Goal: Task Accomplishment & Management: Understand process/instructions

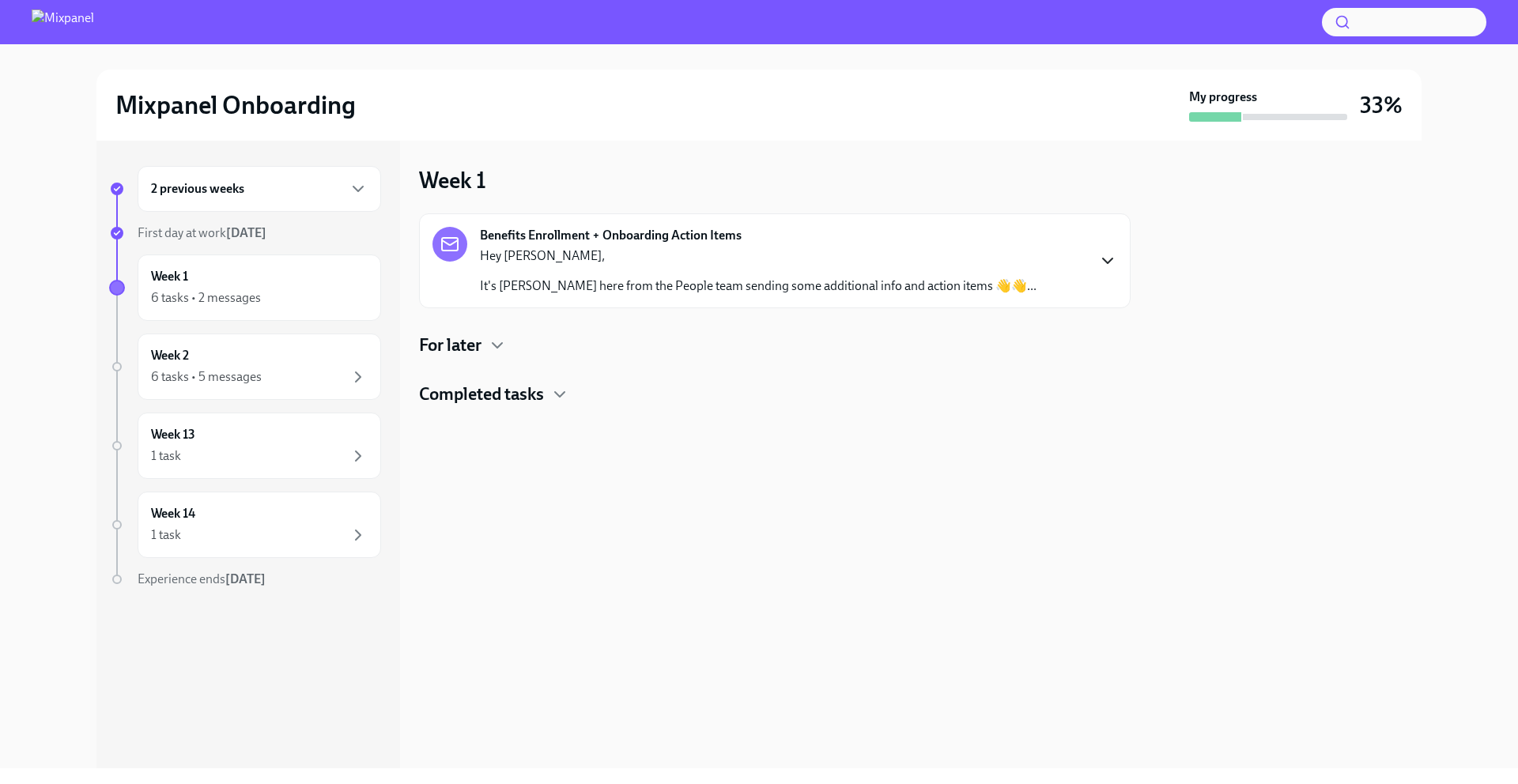
click at [1107, 257] on icon "button" at bounding box center [1107, 260] width 19 height 19
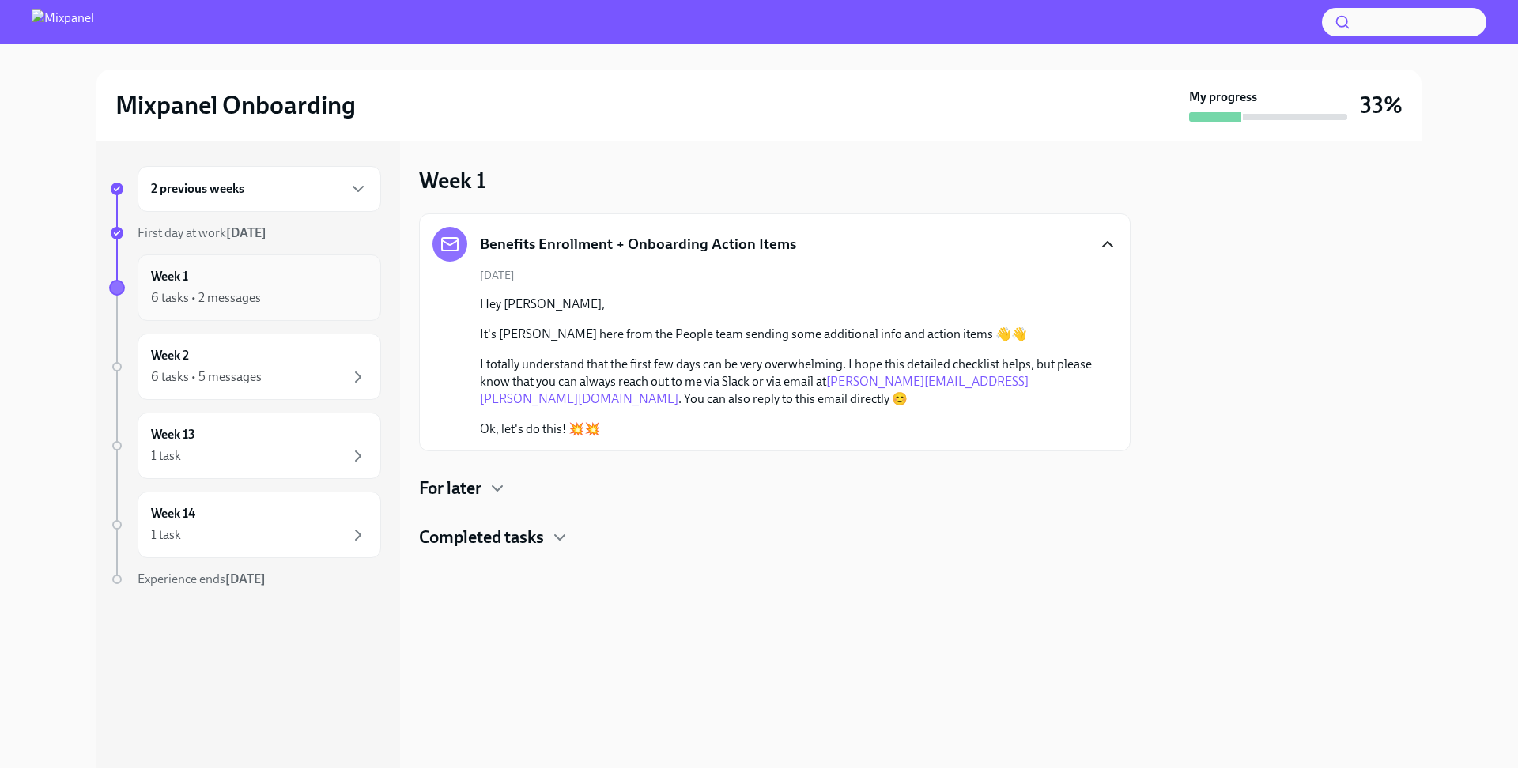
click at [281, 293] on div "6 tasks • 2 messages" at bounding box center [260, 297] width 217 height 19
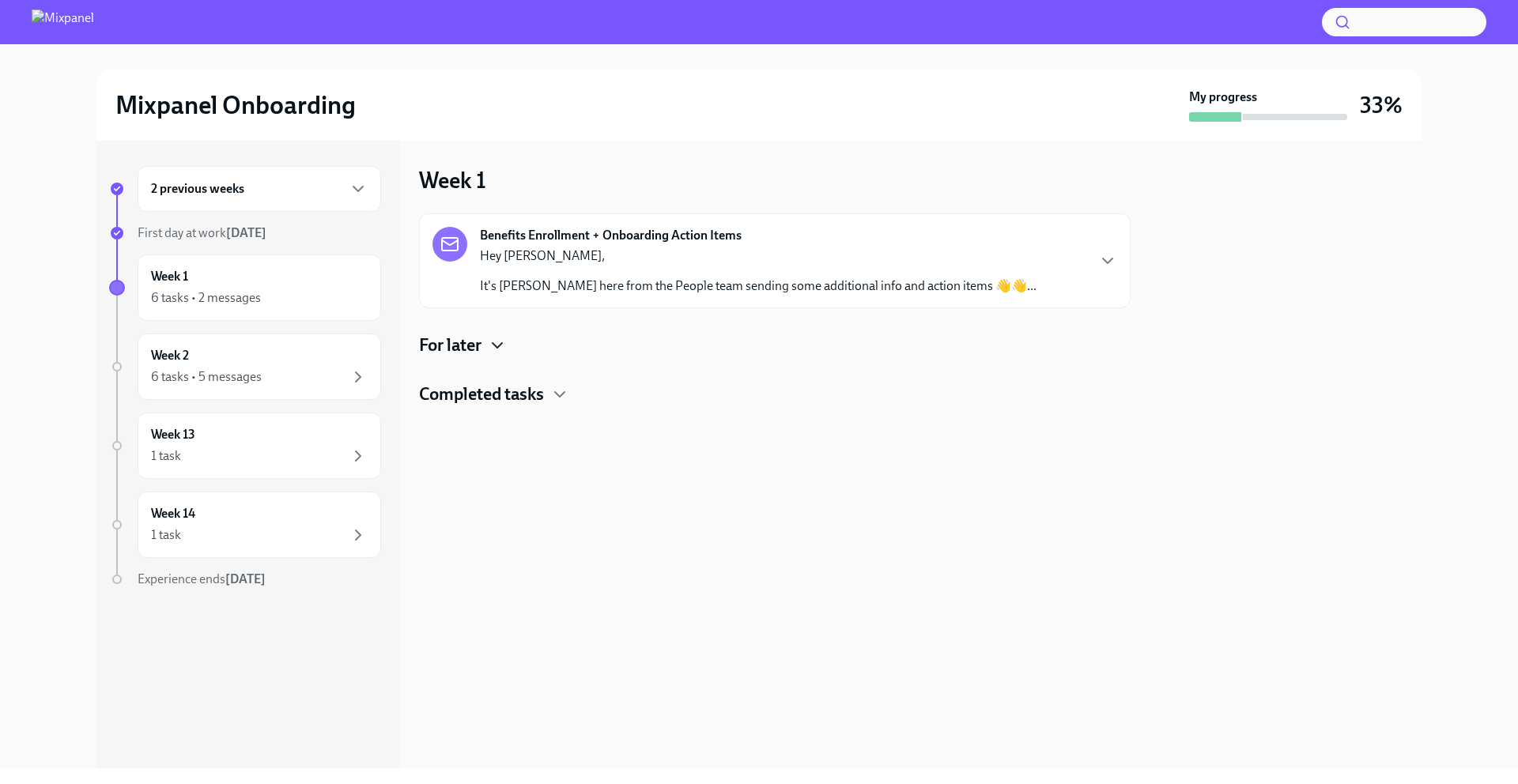
click at [495, 346] on icon "button" at bounding box center [496, 345] width 19 height 19
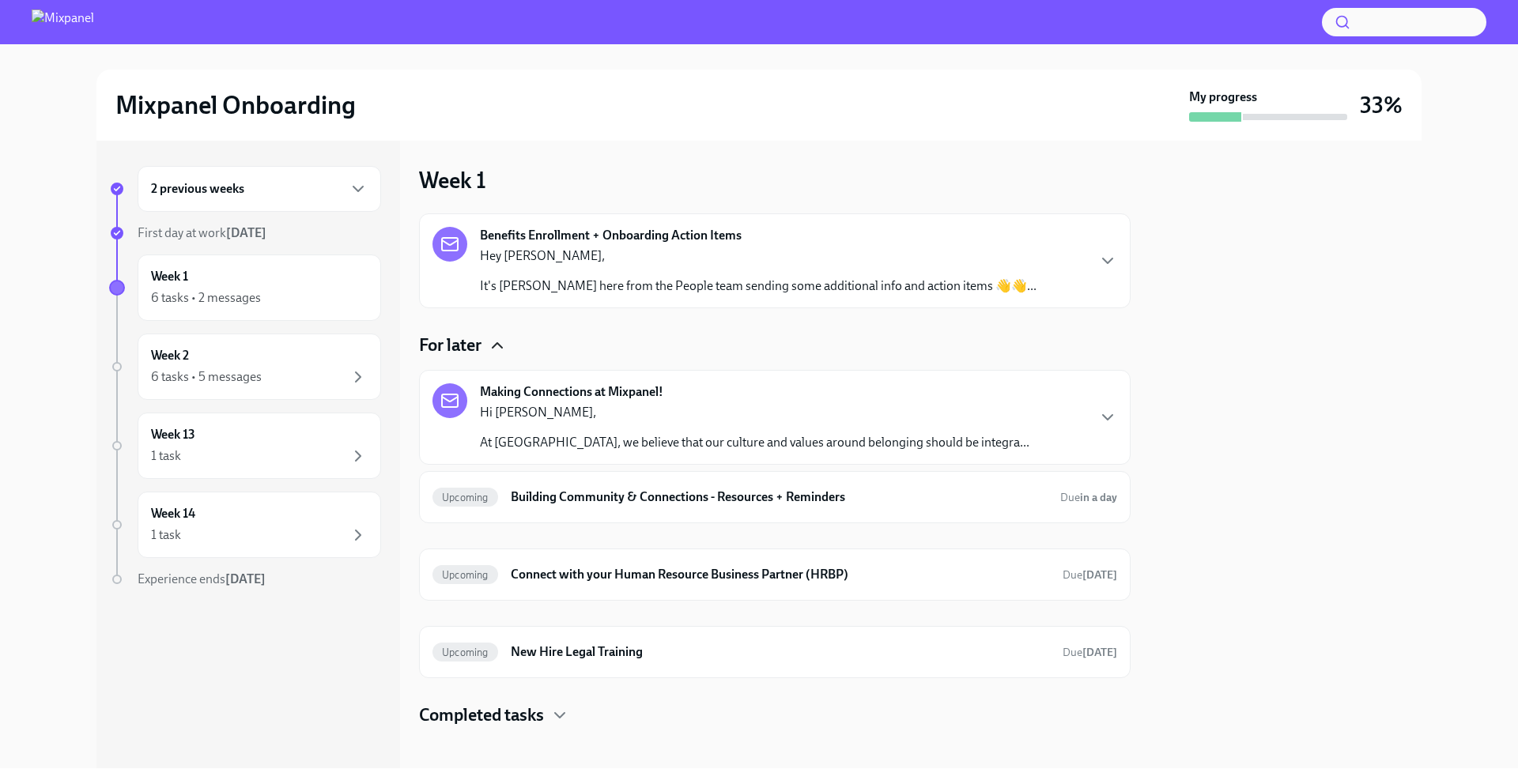
click at [622, 427] on div "Hi [PERSON_NAME], At Mixpanel, we believe that our culture and values around be…" at bounding box center [754, 428] width 549 height 48
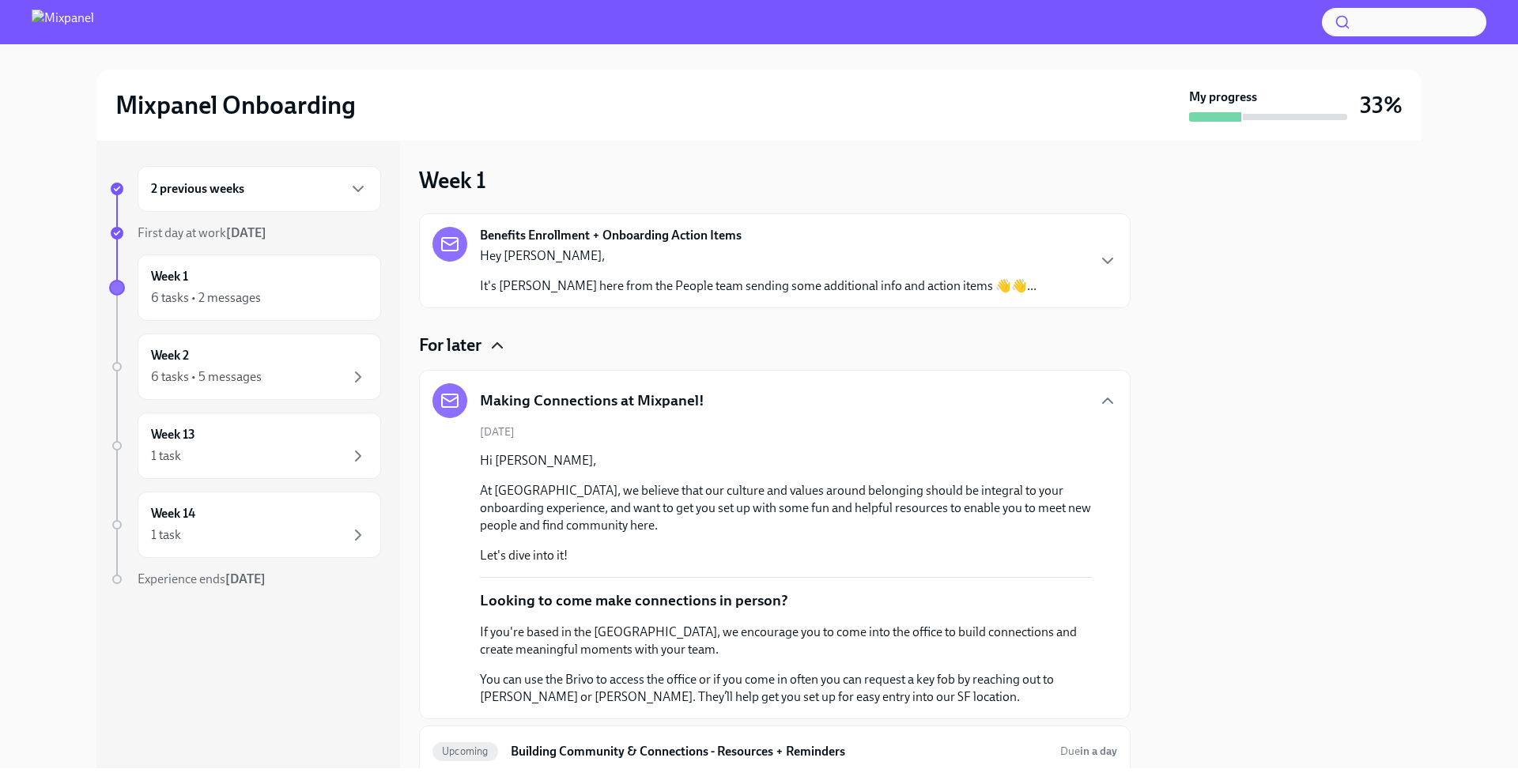
click at [1145, 400] on div "2 previous weeks First day at work [DATE] Week 1 6 tasks • 2 messages Week 2 6 …" at bounding box center [759, 454] width 1325 height 628
click at [1102, 400] on icon "button" at bounding box center [1107, 400] width 19 height 19
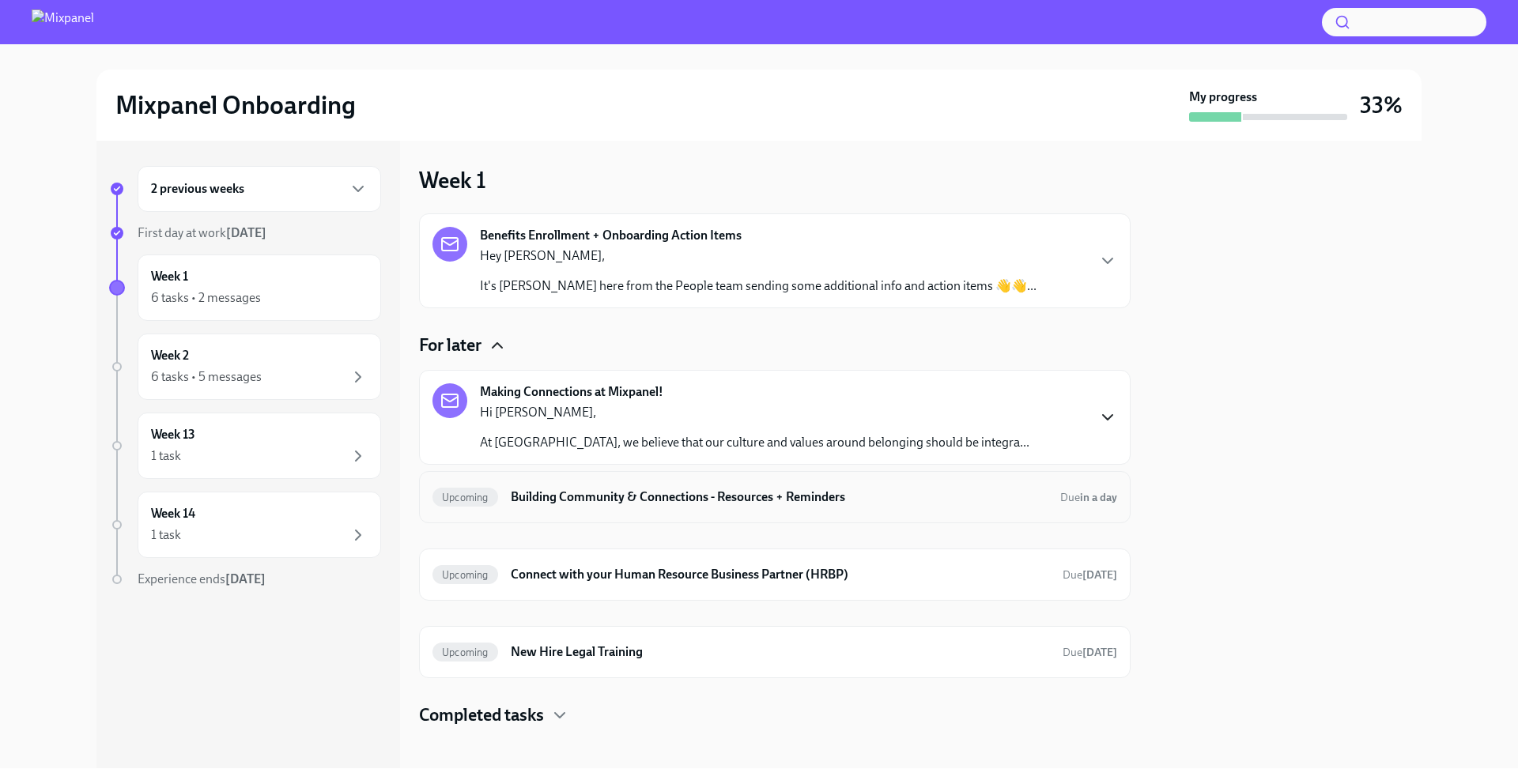
click at [613, 486] on div "Upcoming Building Community & Connections - Resources + Reminders Due in a day" at bounding box center [775, 497] width 685 height 25
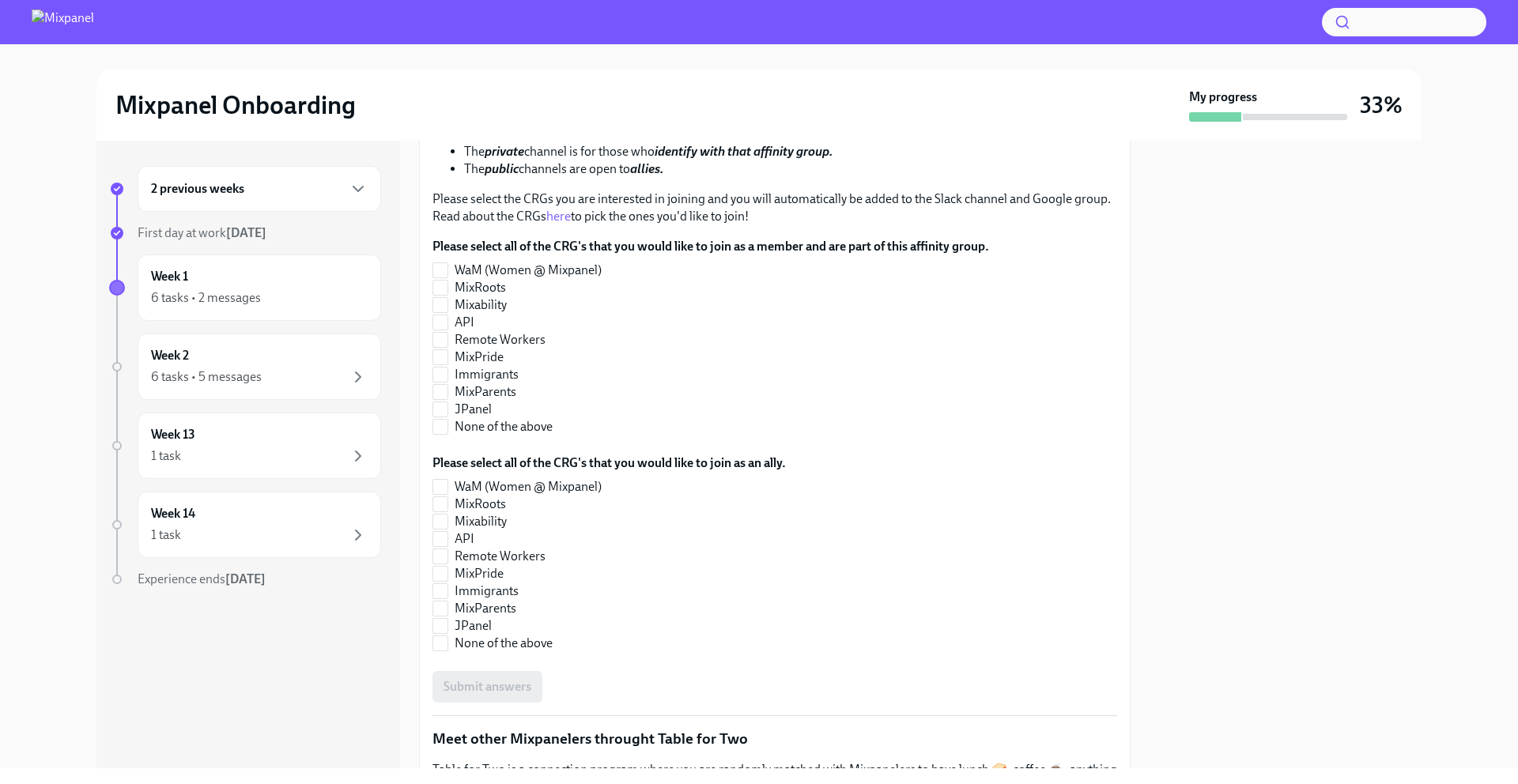
scroll to position [296, 0]
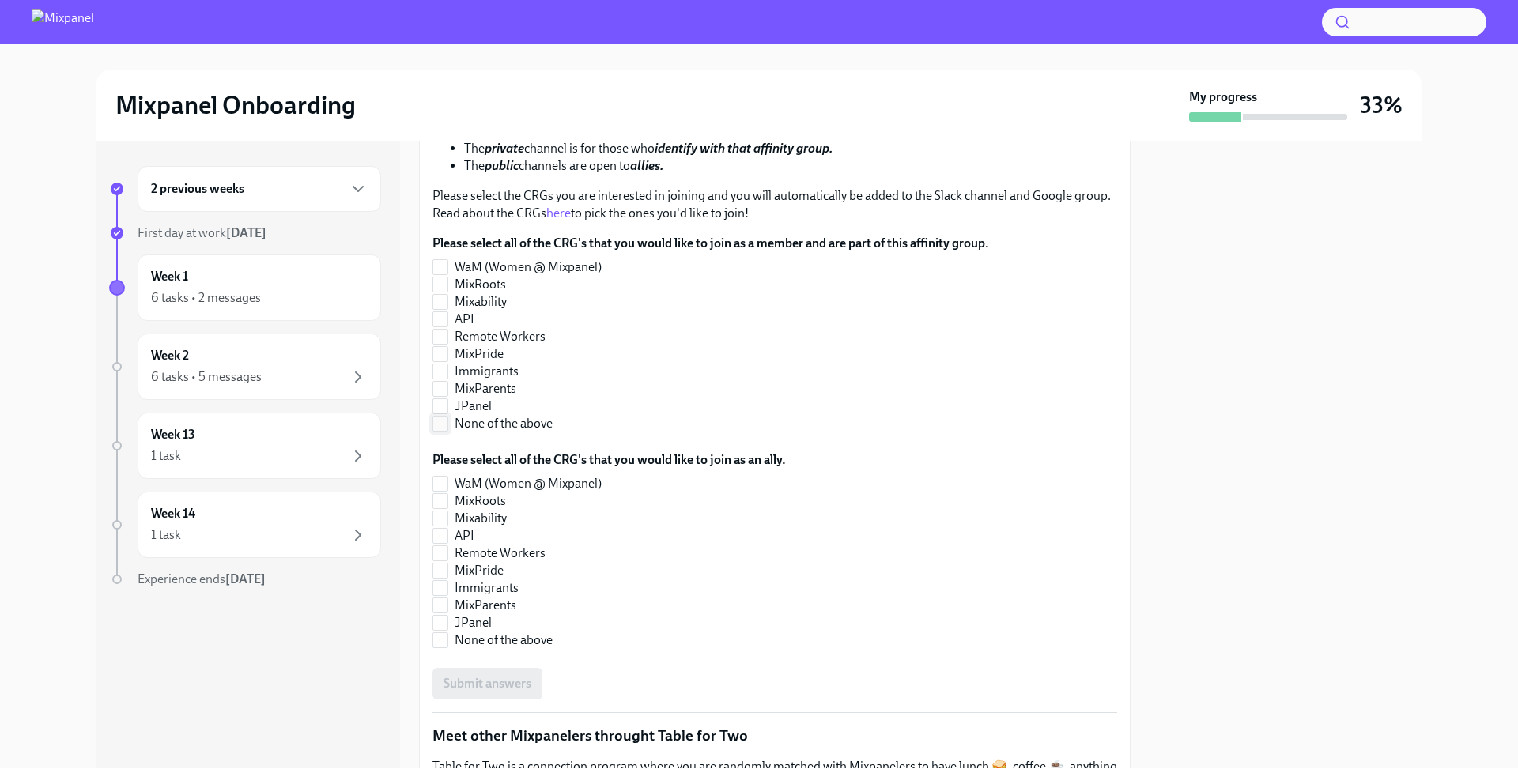
click at [442, 426] on input "None of the above" at bounding box center [441, 424] width 15 height 15
checkbox input "true"
click at [445, 643] on input "None of the above" at bounding box center [441, 640] width 15 height 15
checkbox input "true"
click at [469, 687] on span "Submit answers" at bounding box center [487, 683] width 88 height 16
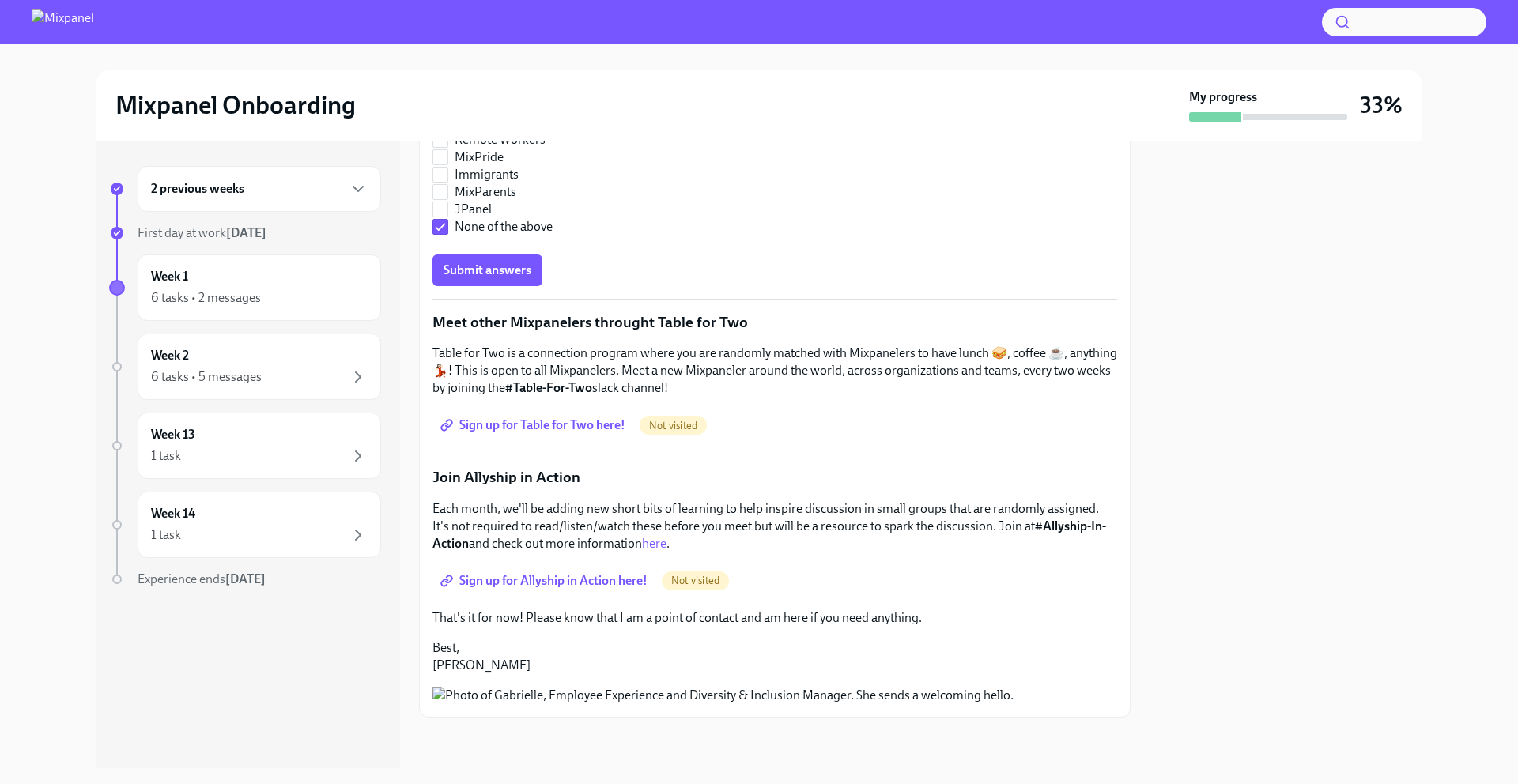
scroll to position [732, 0]
click at [501, 263] on span "Submit answers" at bounding box center [487, 270] width 88 height 16
click at [298, 297] on div "6 tasks • 2 messages" at bounding box center [260, 297] width 217 height 19
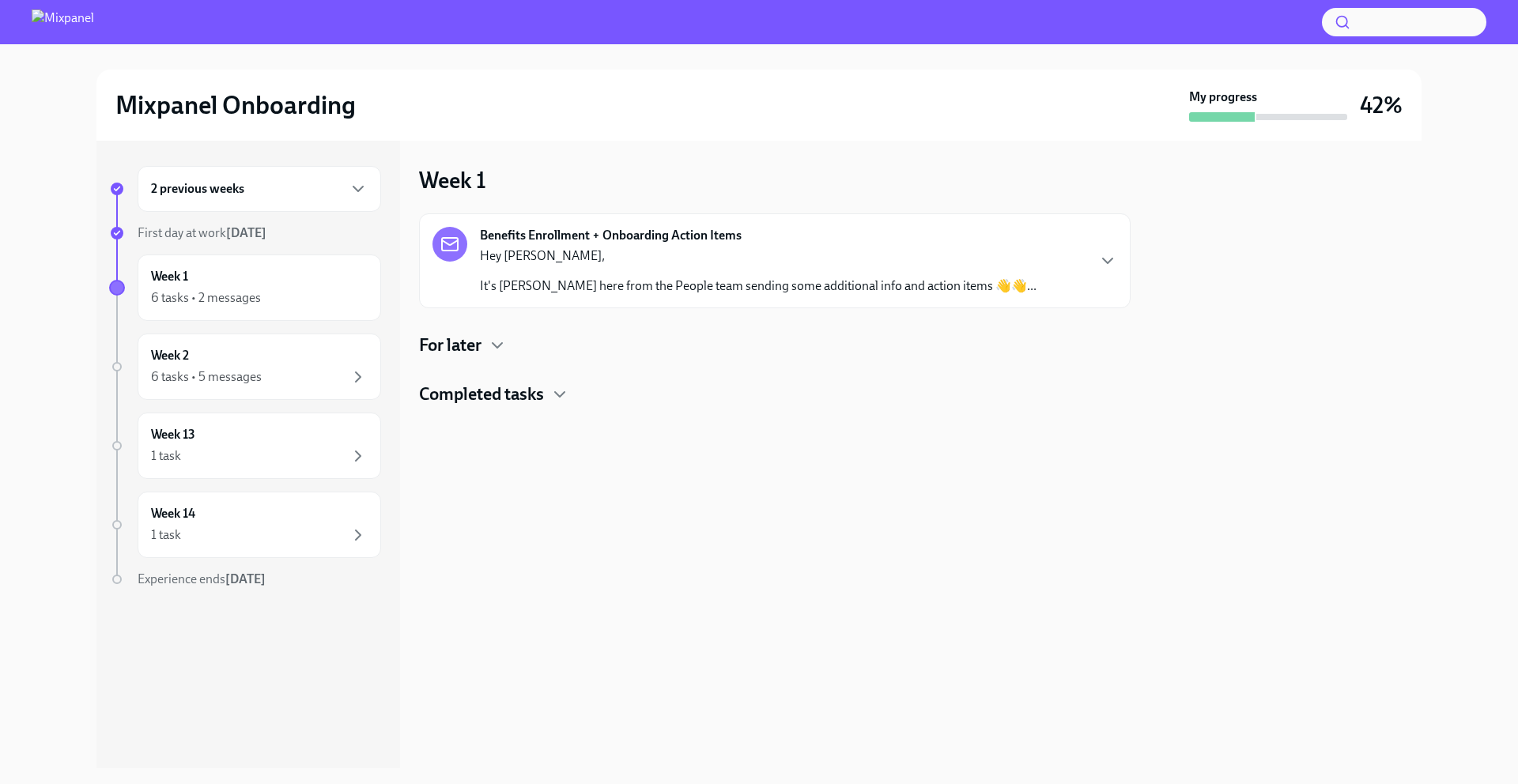
click at [506, 400] on h4 "Completed tasks" at bounding box center [482, 394] width 125 height 23
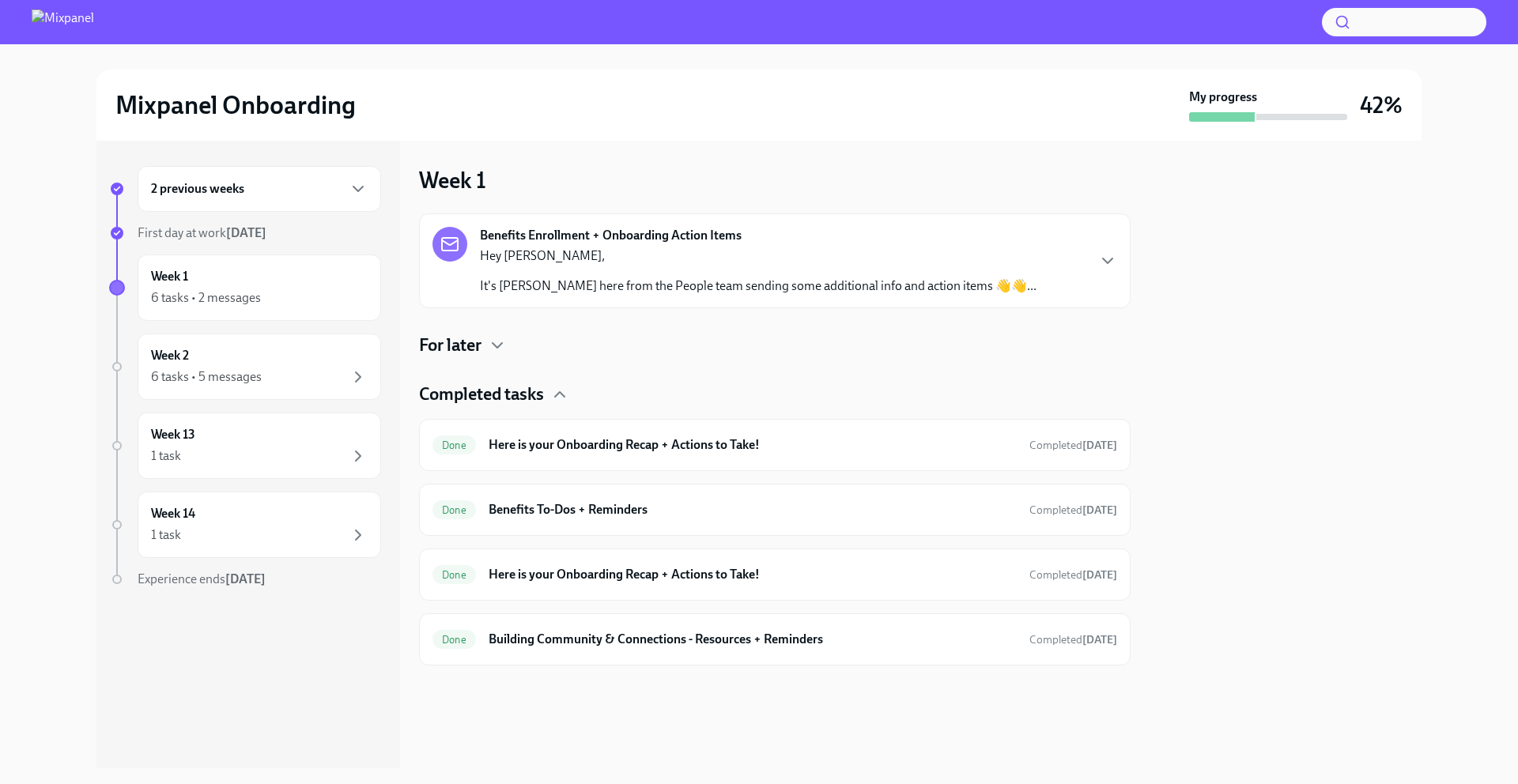
click at [469, 356] on h4 "For later" at bounding box center [450, 346] width 63 height 23
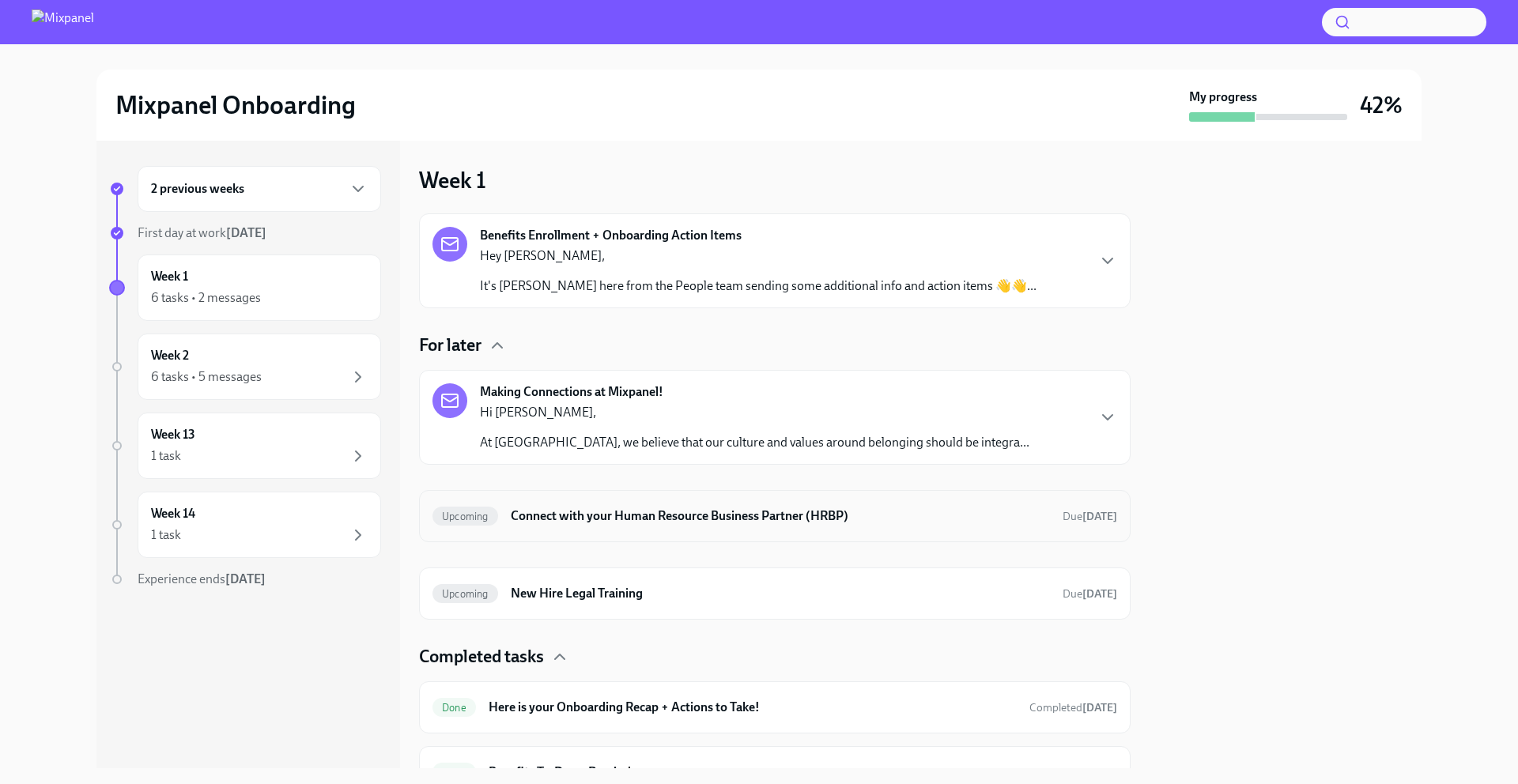
click at [680, 526] on div "Upcoming Connect with your Human Resource Business Partner (HRBP) Due [DATE]" at bounding box center [775, 516] width 685 height 25
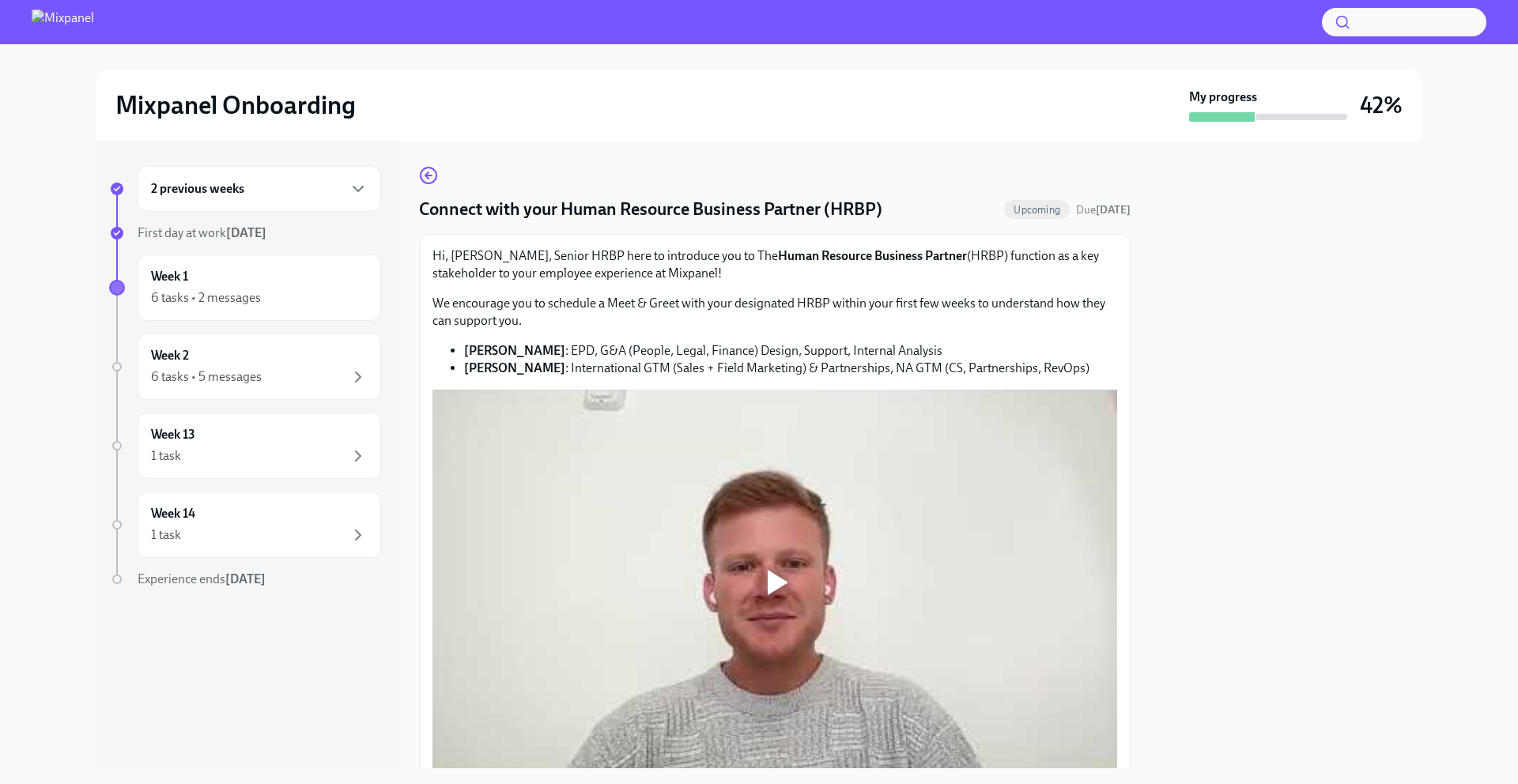
click at [778, 581] on div at bounding box center [778, 583] width 21 height 25
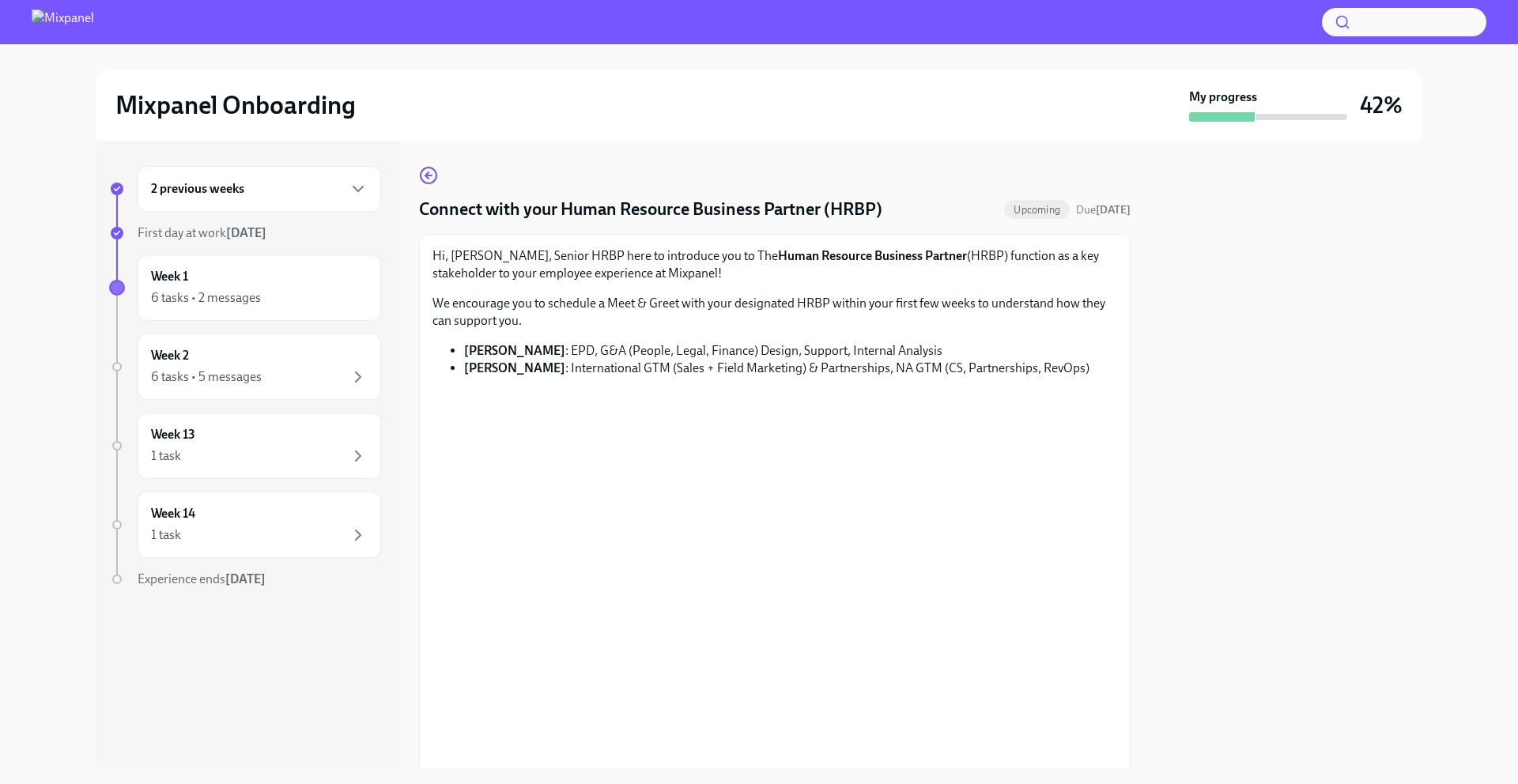
click at [1222, 582] on div at bounding box center [1286, 454] width 272 height 628
click at [1232, 605] on div at bounding box center [1286, 454] width 272 height 628
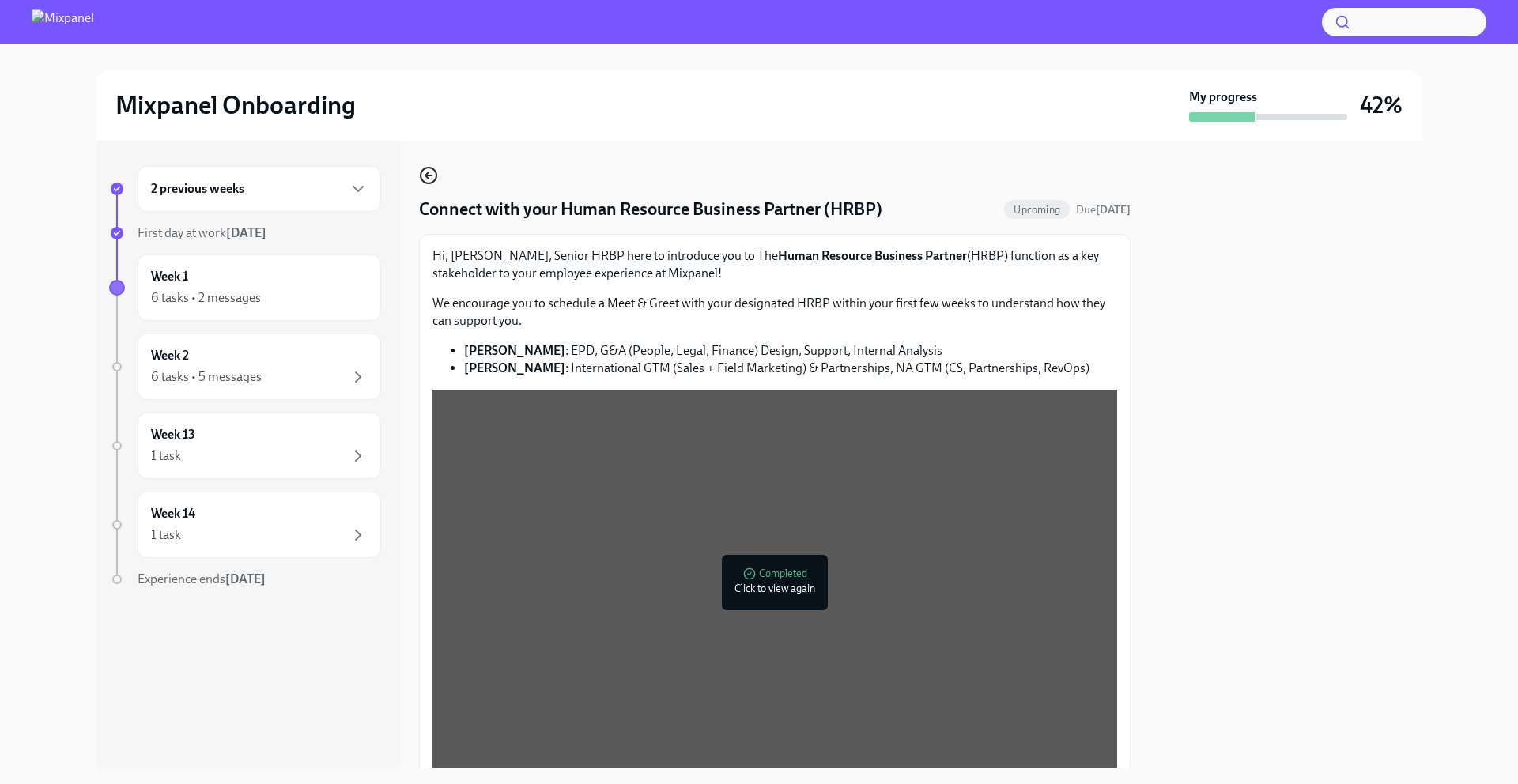
click at [429, 174] on icon "button" at bounding box center [428, 175] width 19 height 19
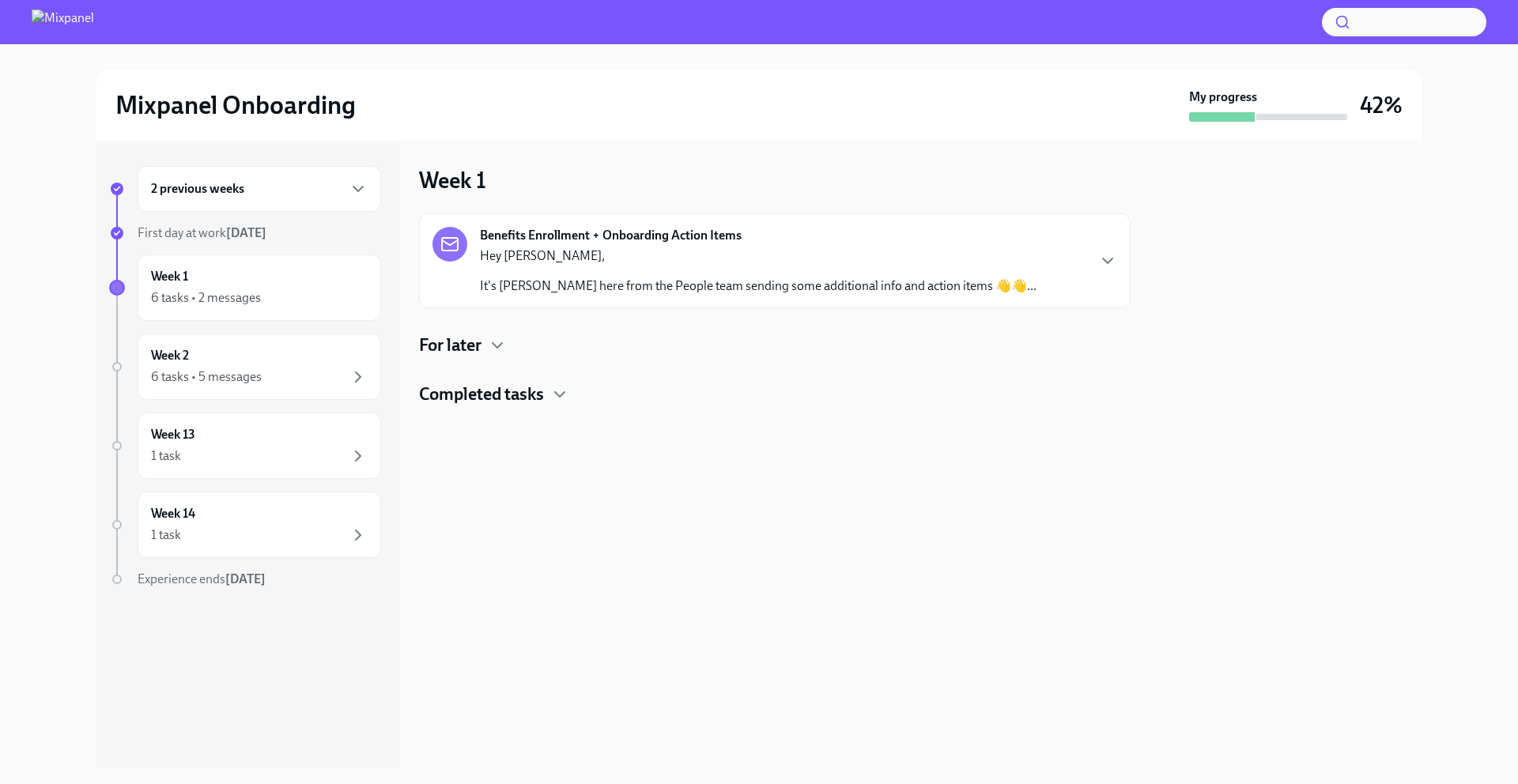
click at [485, 350] on div "For later" at bounding box center [775, 346] width 711 height 23
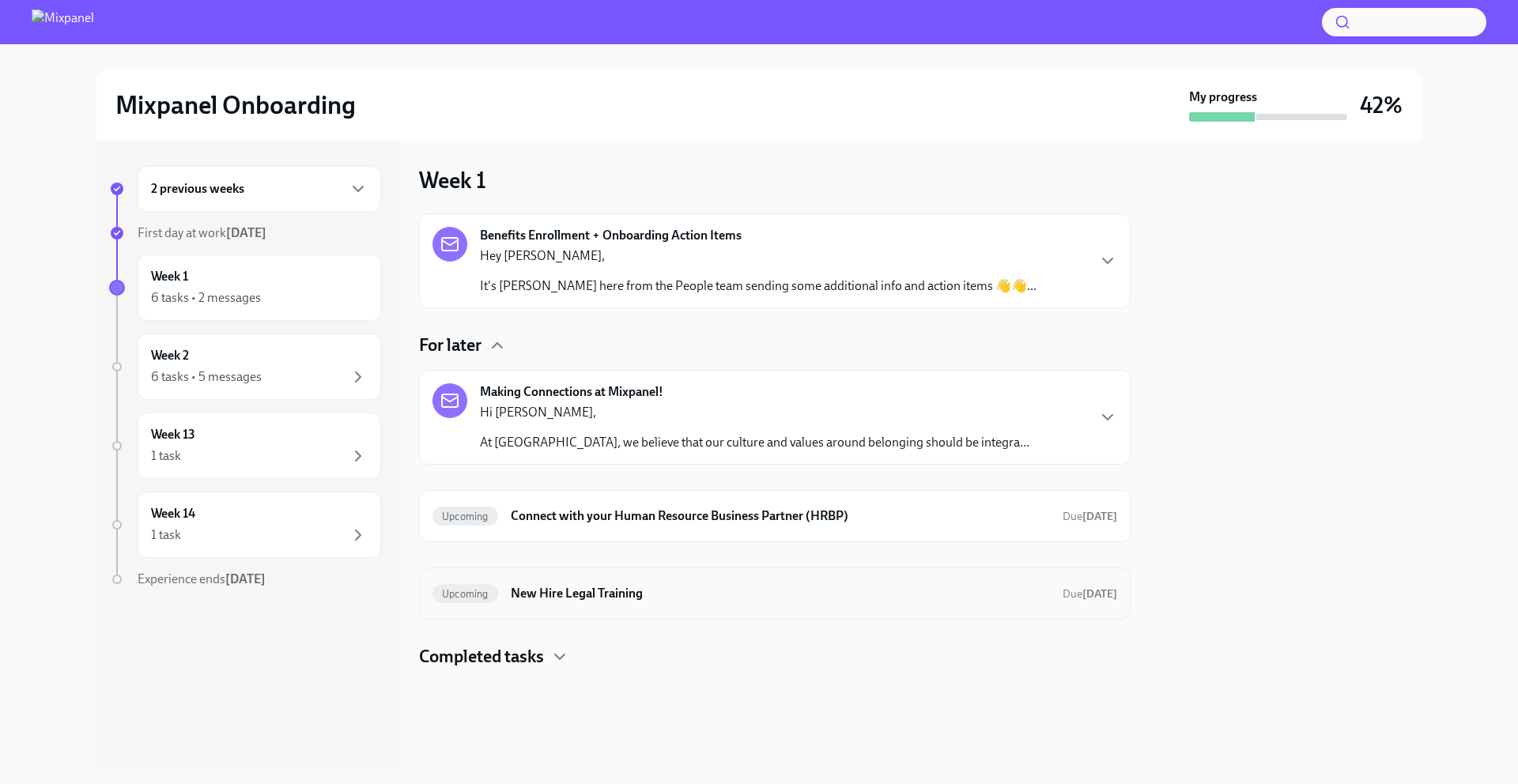
click at [525, 595] on h6 "New Hire Legal Training" at bounding box center [780, 594] width 539 height 18
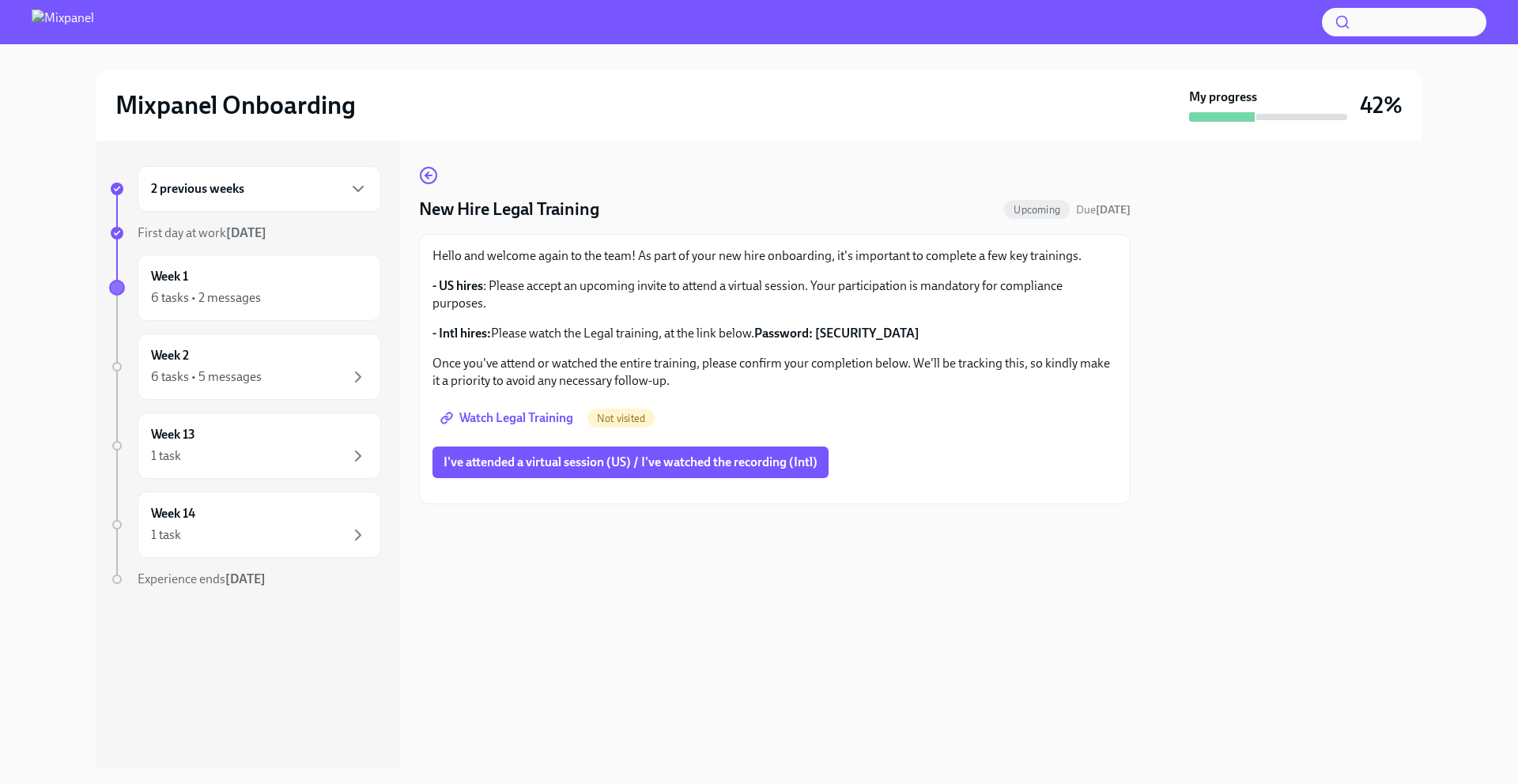
click at [503, 418] on span "Watch Legal Training" at bounding box center [508, 418] width 130 height 16
drag, startPoint x: 872, startPoint y: 335, endPoint x: 764, endPoint y: 339, distance: 108.1
click at [764, 339] on p "- Intl hires: Please watch the Legal training, at the link below. Password: [SE…" at bounding box center [775, 334] width 685 height 18
click at [1076, 334] on p "- Intl hires: Please watch the Legal training, at the link below. Password: [SE…" at bounding box center [775, 334] width 685 height 18
drag, startPoint x: 874, startPoint y: 330, endPoint x: 770, endPoint y: 325, distance: 104.1
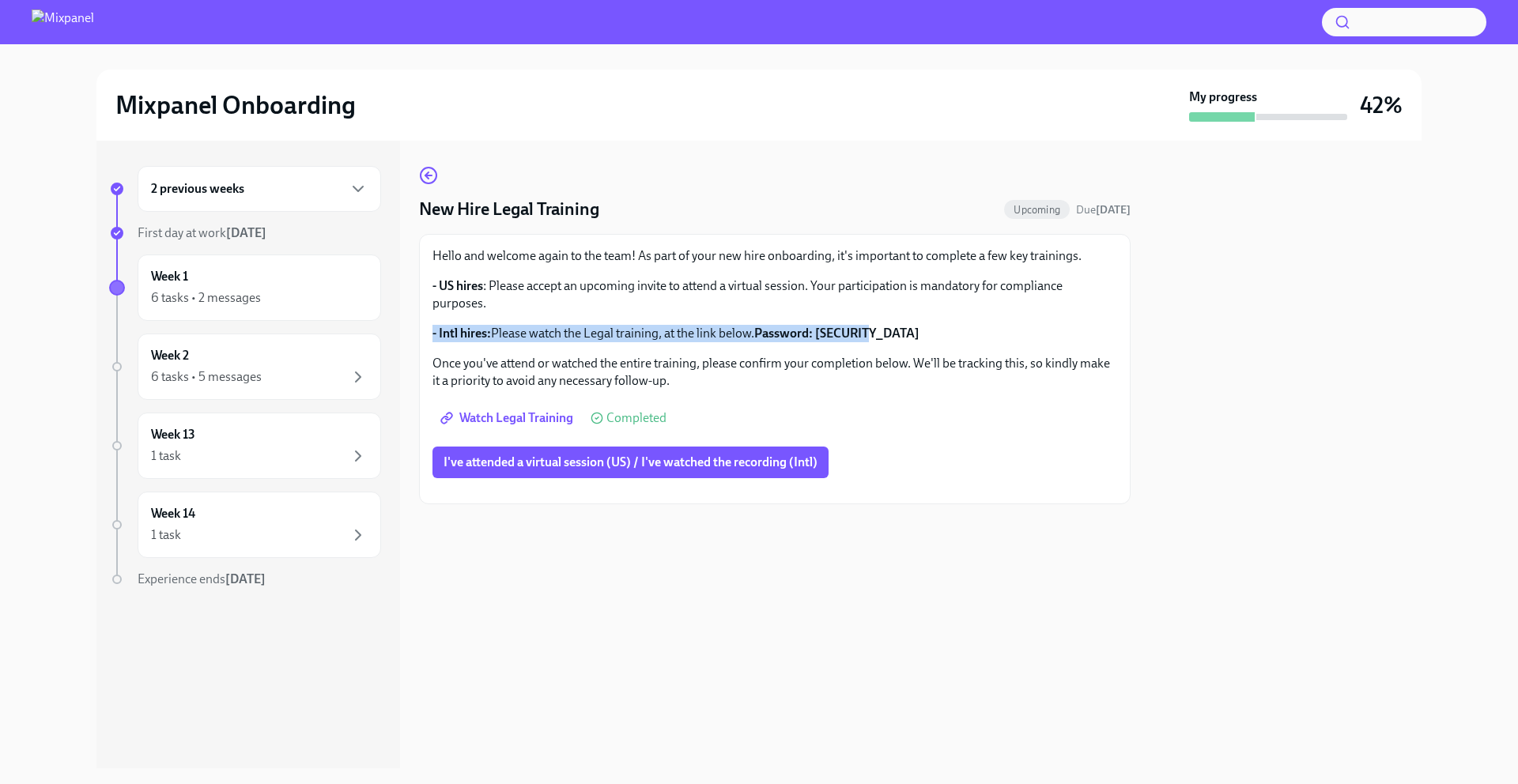
click at [770, 325] on p "- Intl hires: Please watch the Legal training, at the link below. Password: [SE…" at bounding box center [775, 334] width 685 height 18
click at [770, 325] on strong "Password: [SECURITY_DATA]" at bounding box center [836, 332] width 165 height 15
drag, startPoint x: 761, startPoint y: 335, endPoint x: 864, endPoint y: 342, distance: 103.2
click at [864, 342] on p "- Intl hires: Please watch the Legal training, at the link below. Password: [SE…" at bounding box center [775, 334] width 685 height 18
copy strong "Password: [SECURITY_DATA]"
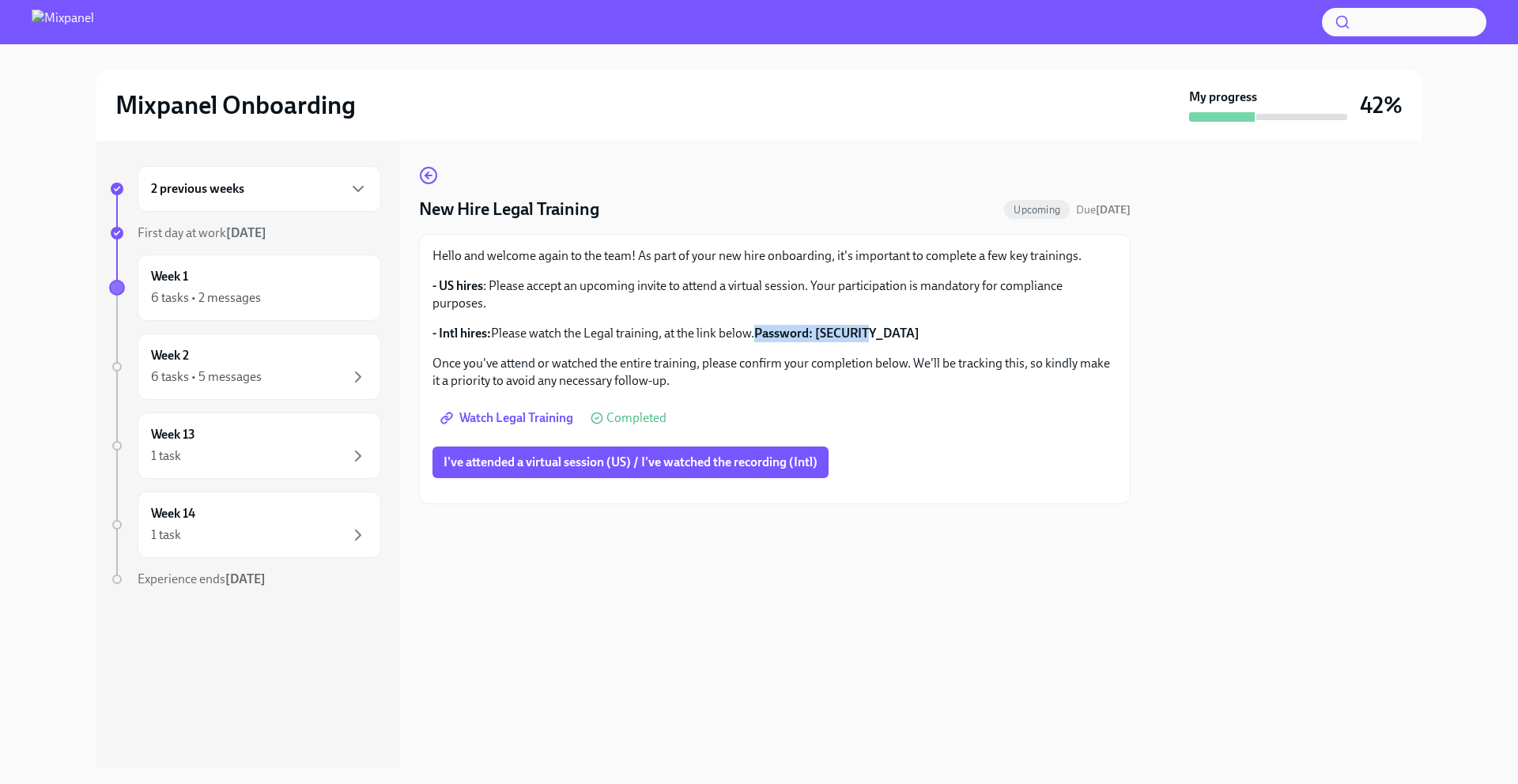
click at [785, 333] on strong "Password: [SECURITY_DATA]" at bounding box center [836, 332] width 165 height 15
click at [782, 329] on strong "Password: [SECURITY_DATA]" at bounding box center [836, 332] width 165 height 15
click at [824, 336] on strong "Password: [SECURITY_DATA]" at bounding box center [836, 332] width 165 height 15
drag, startPoint x: 871, startPoint y: 337, endPoint x: 822, endPoint y: 336, distance: 49.0
click at [822, 336] on p "- Intl hires: Please watch the Legal training, at the link below. Password: [SE…" at bounding box center [775, 334] width 685 height 18
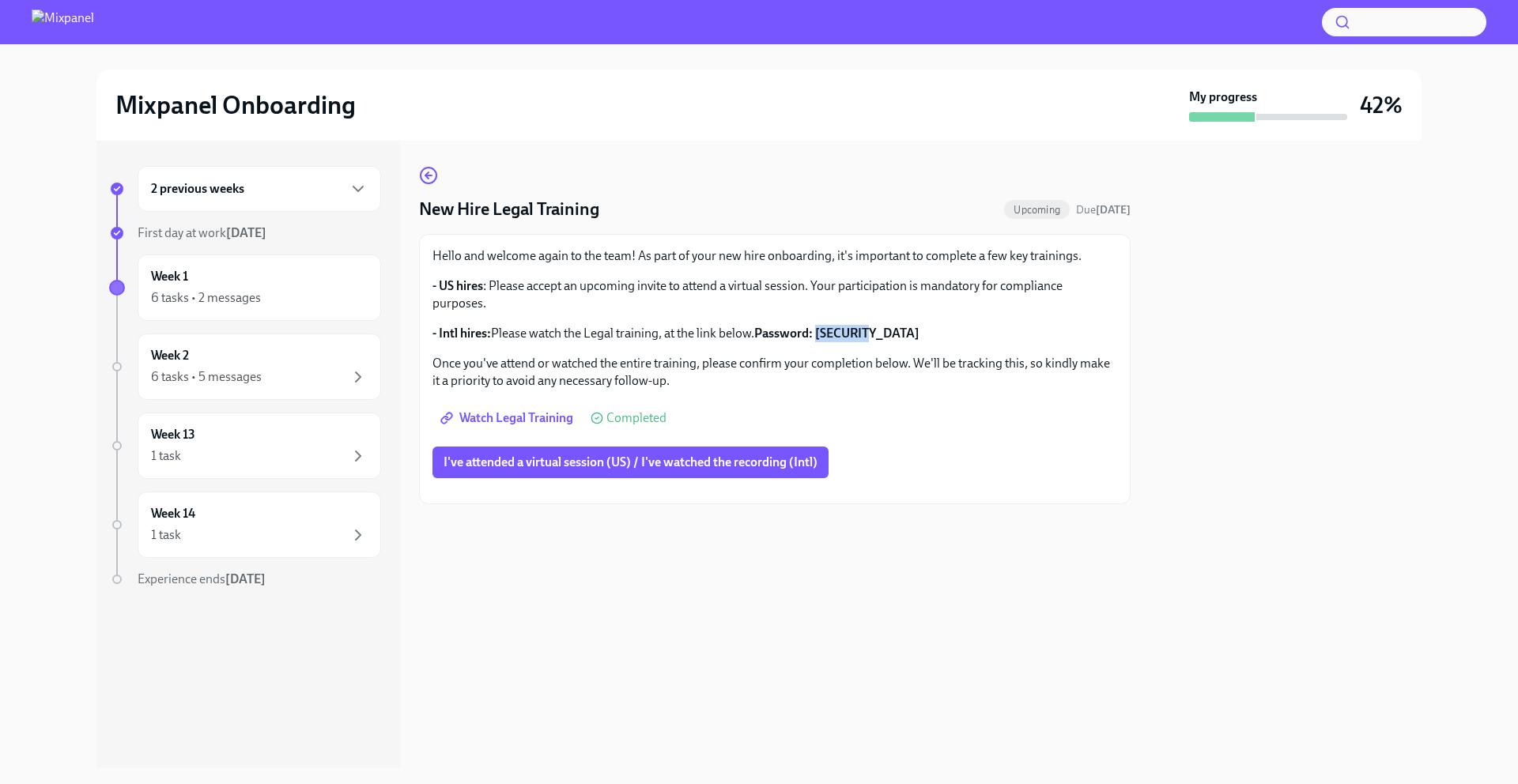
copy strong "j1X?d.jT"
click at [281, 307] on div "6 tasks • 2 messages" at bounding box center [260, 297] width 217 height 19
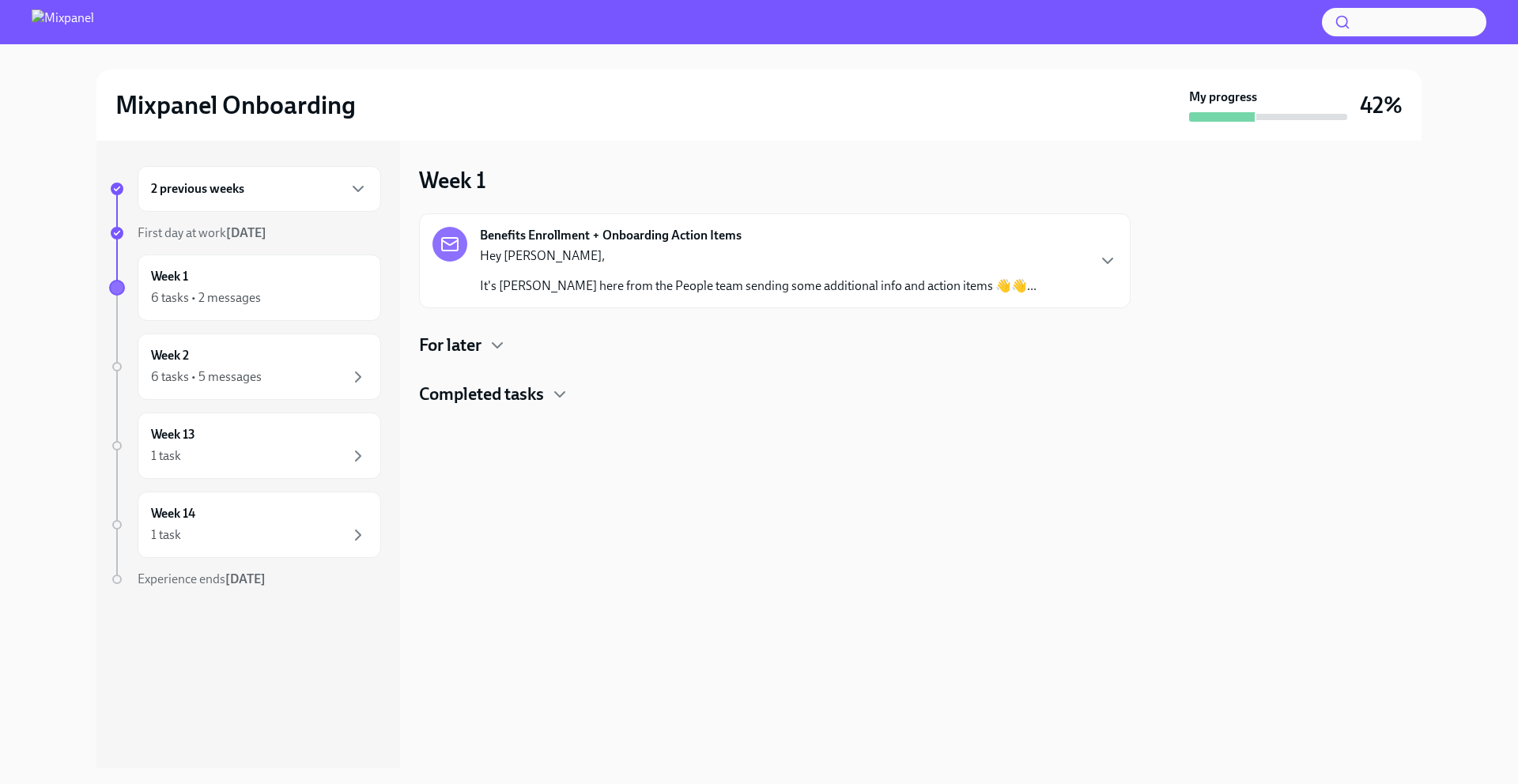
click at [484, 398] on h4 "Completed tasks" at bounding box center [482, 394] width 125 height 23
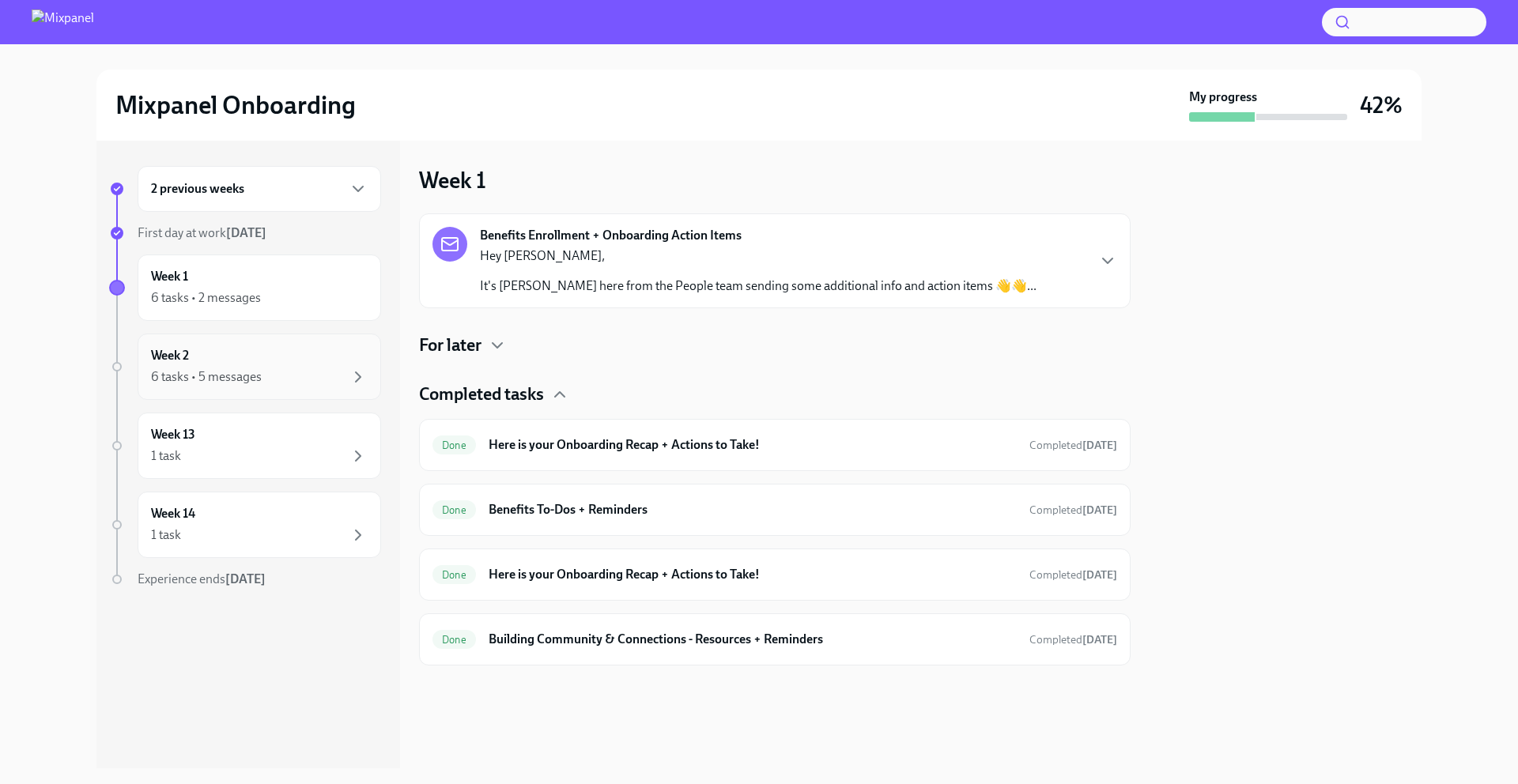
click at [249, 368] on div "6 tasks • 5 messages" at bounding box center [206, 377] width 110 height 18
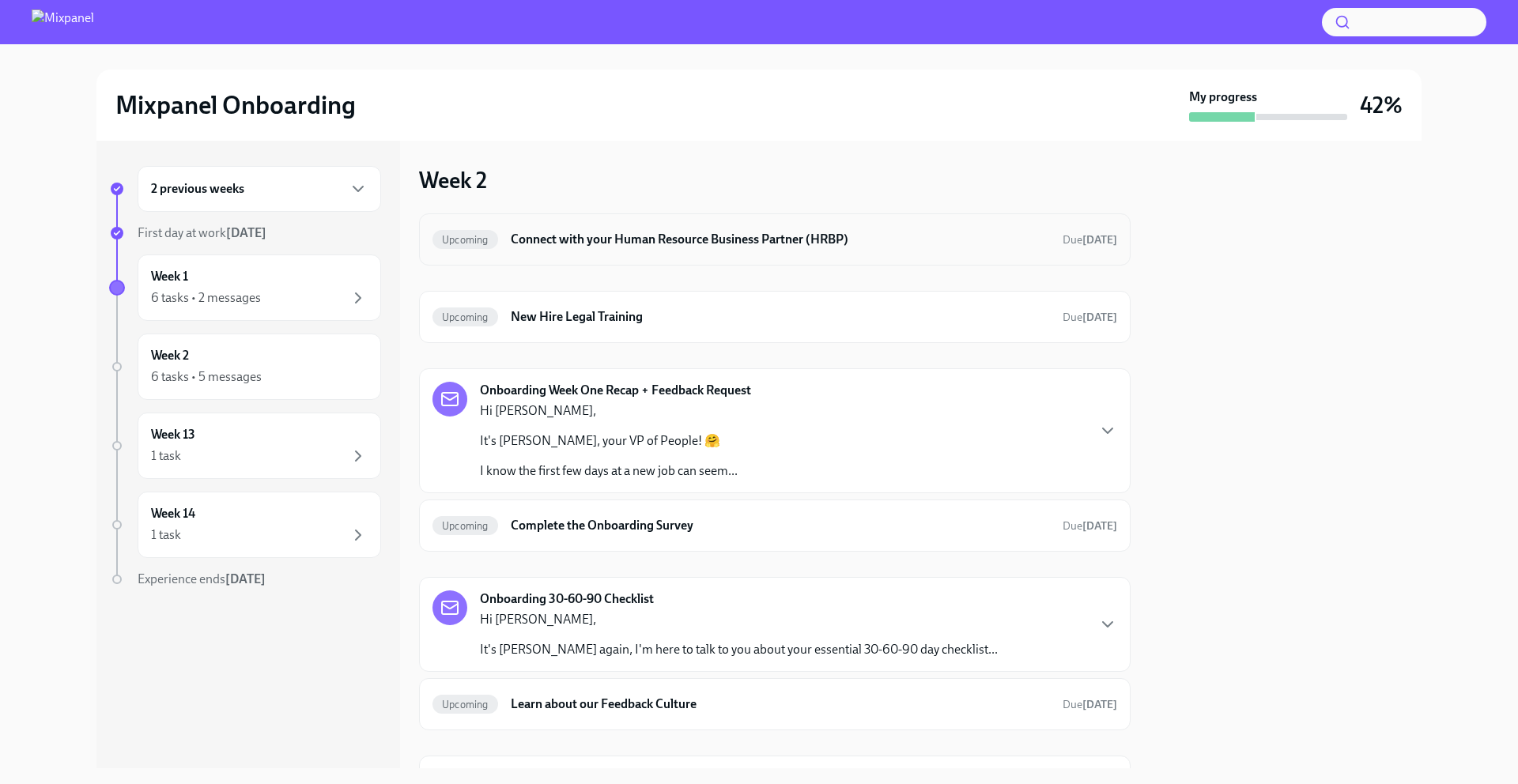
click at [643, 240] on h6 "Connect with your Human Resource Business Partner (HRBP)" at bounding box center [780, 239] width 539 height 18
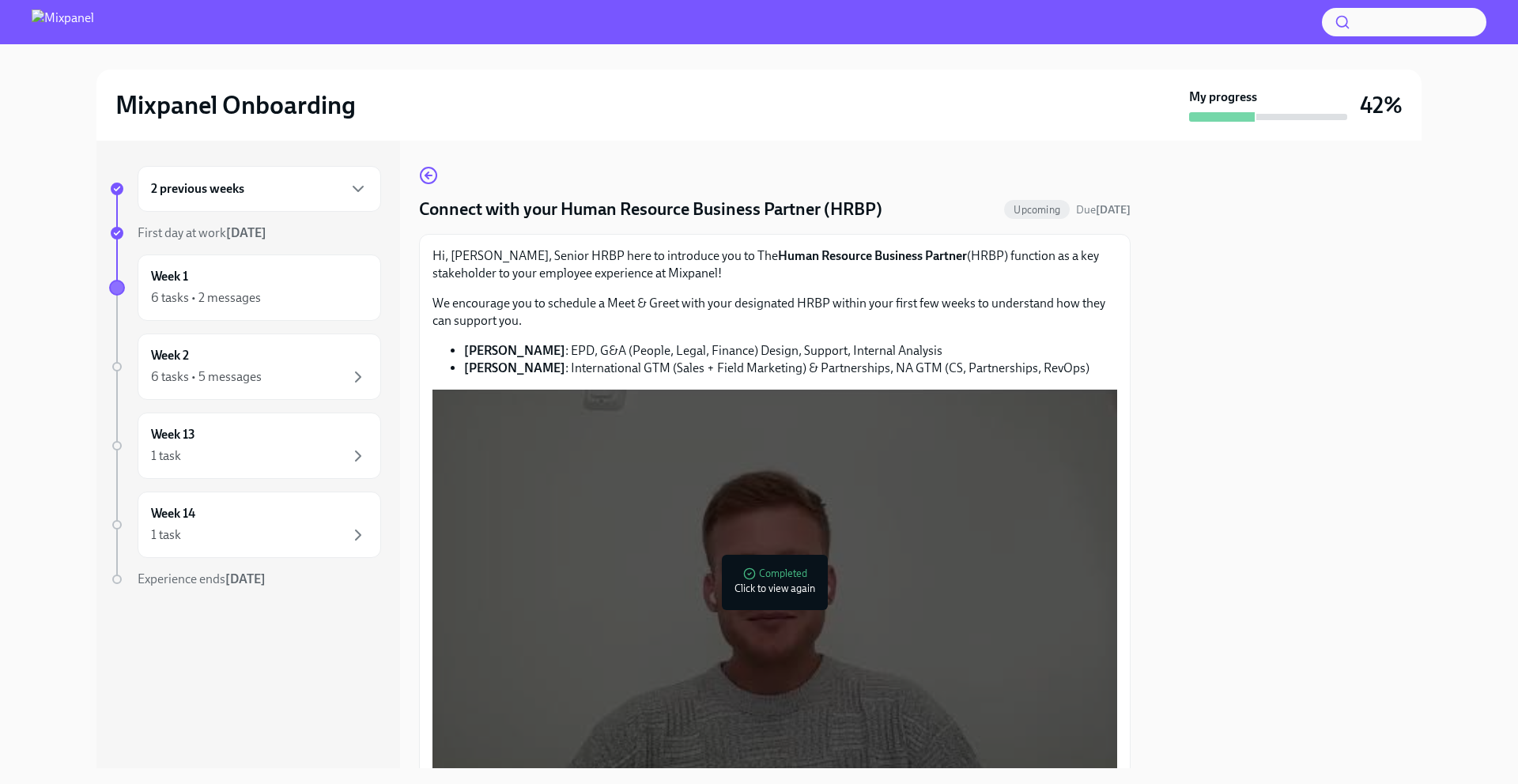
click at [1225, 517] on div at bounding box center [1286, 454] width 272 height 628
click at [425, 181] on icon "button" at bounding box center [428, 175] width 19 height 19
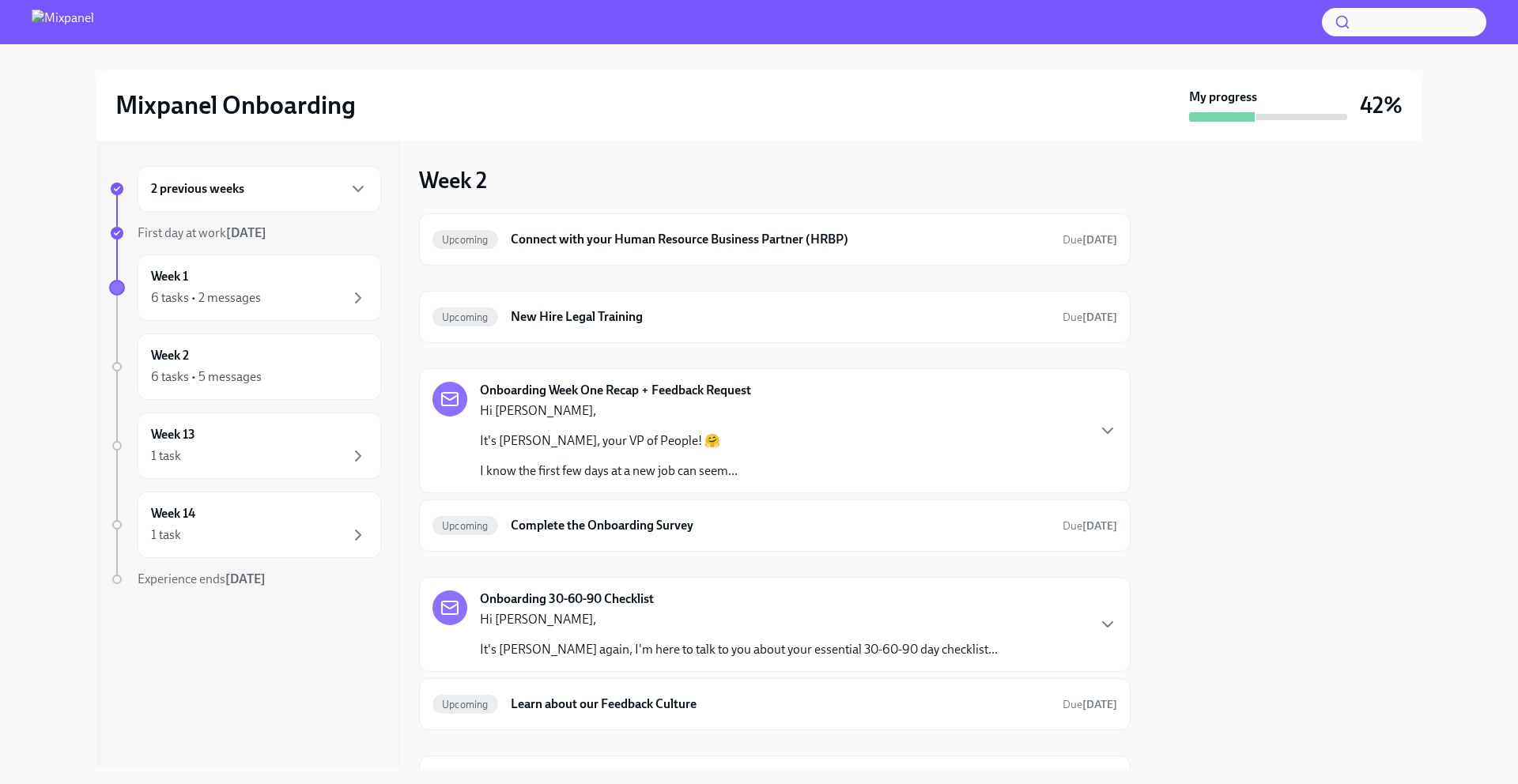
click at [715, 426] on div "Hi [PERSON_NAME], It's [PERSON_NAME], your VP of People! 🤗 I know the first few…" at bounding box center [609, 440] width 258 height 77
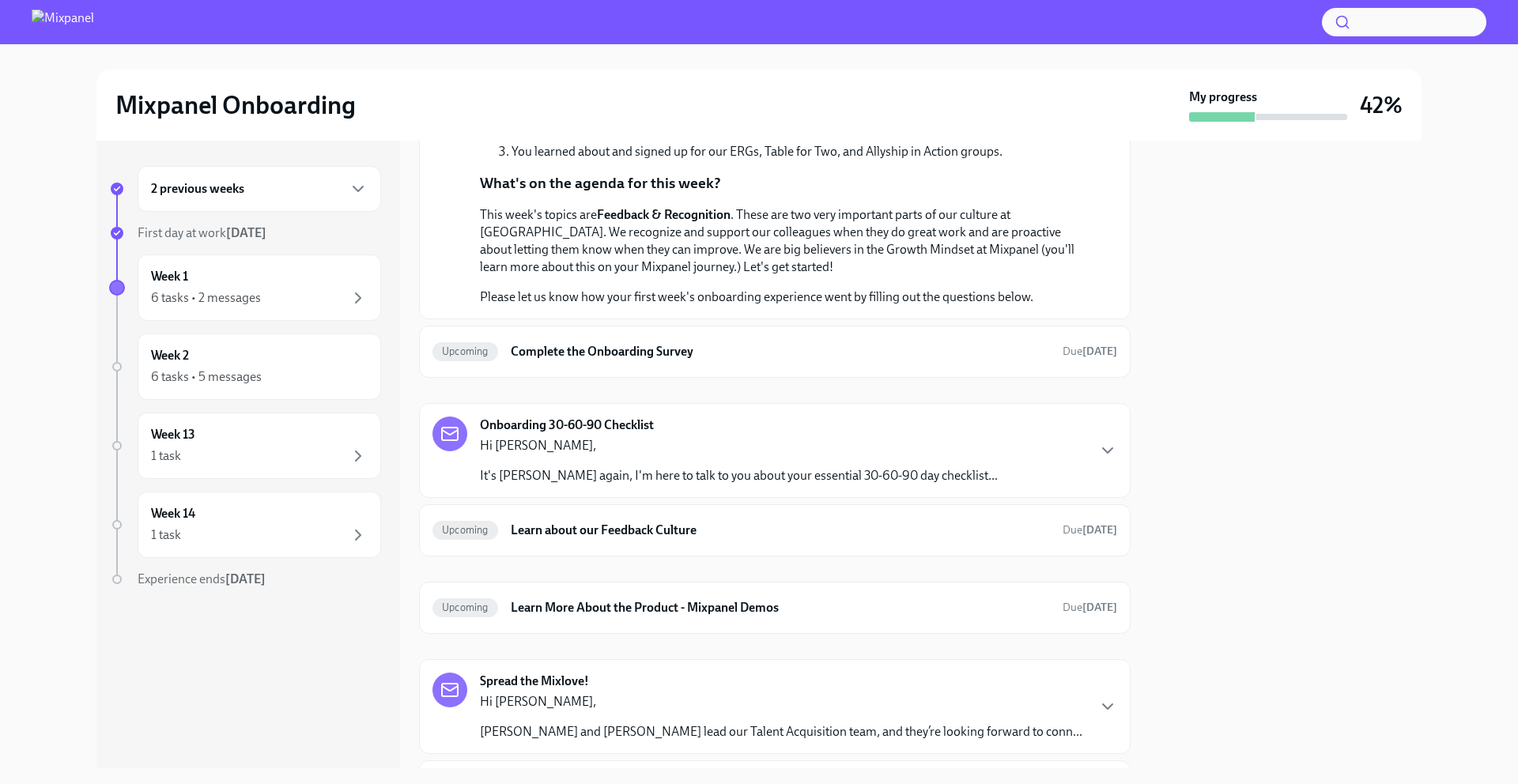
scroll to position [483, 0]
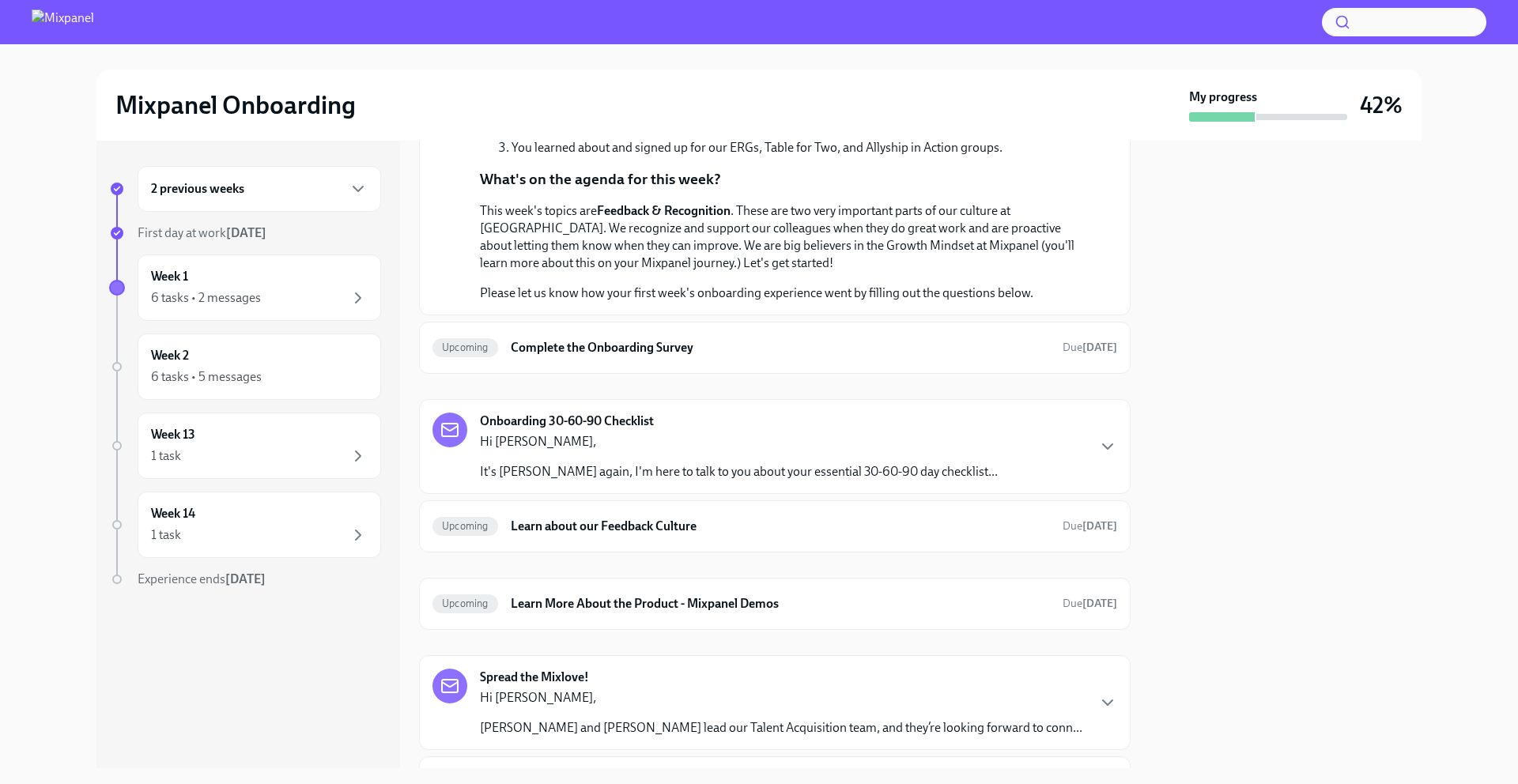
click at [927, 473] on p "It's [PERSON_NAME] again, I'm here to talk to you about your essential 30-60-90…" at bounding box center [738, 472] width 518 height 18
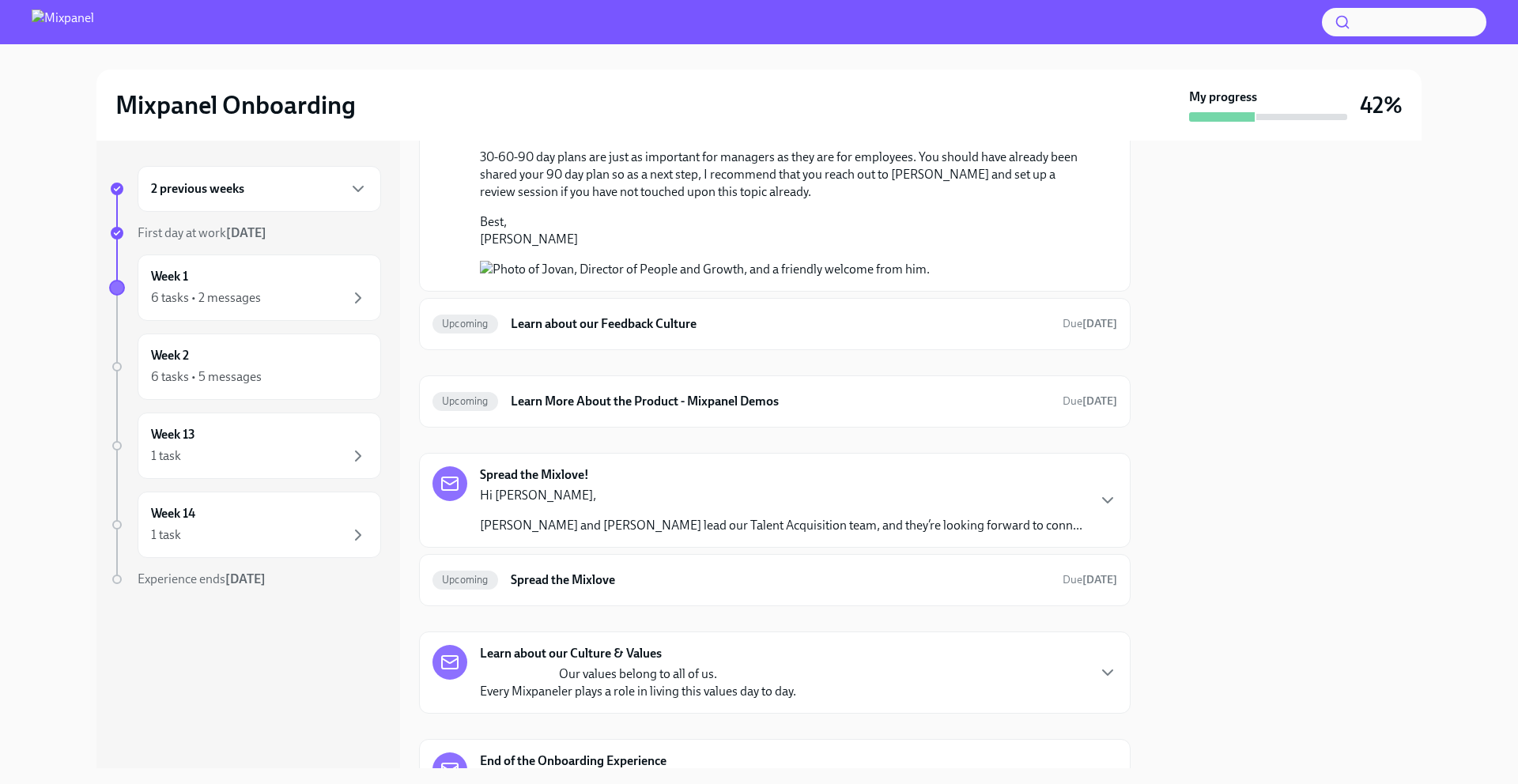
scroll to position [878, 0]
click at [772, 408] on h6 "Learn More About the Product - Mixpanel Demos" at bounding box center [780, 400] width 539 height 18
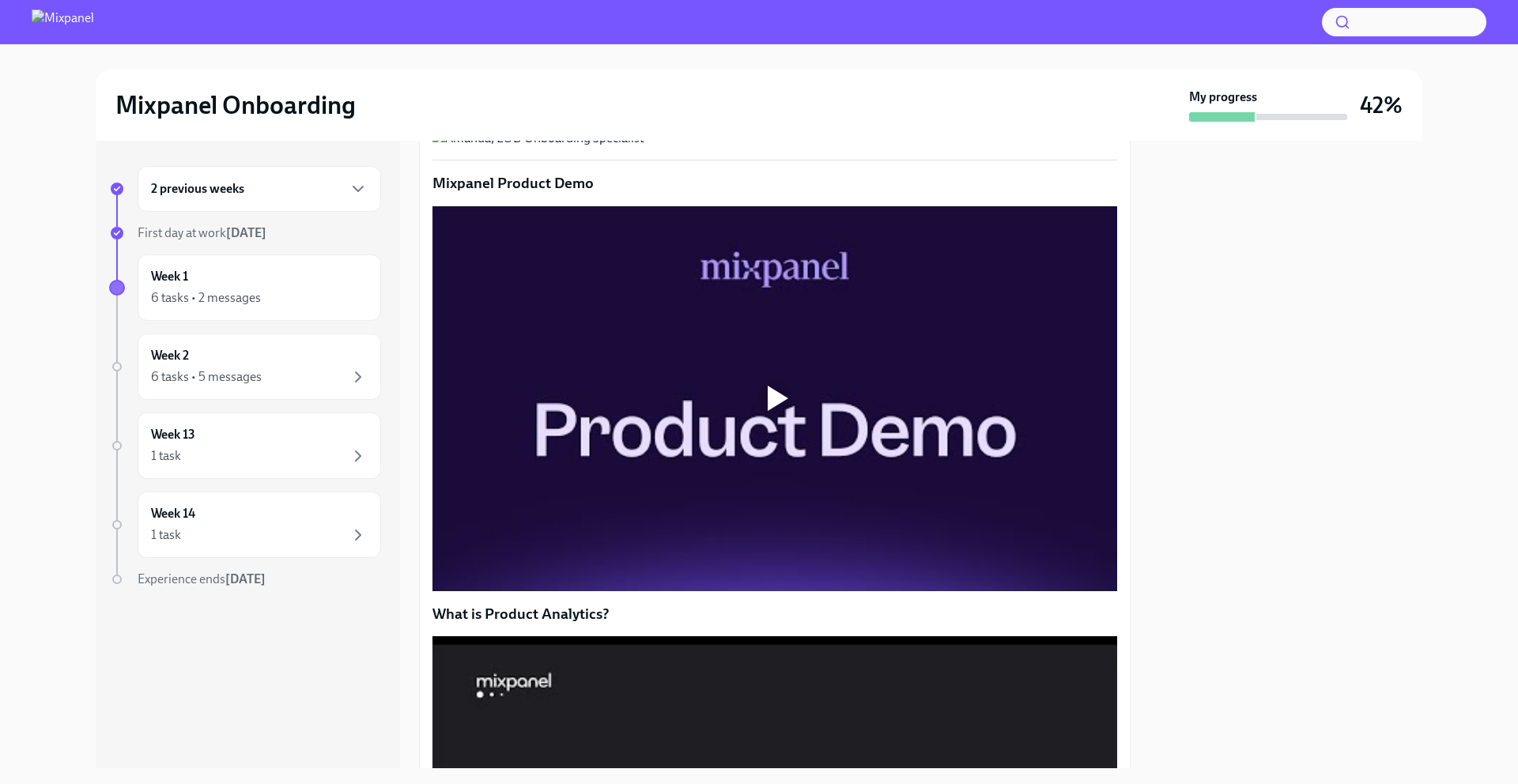
scroll to position [275, 0]
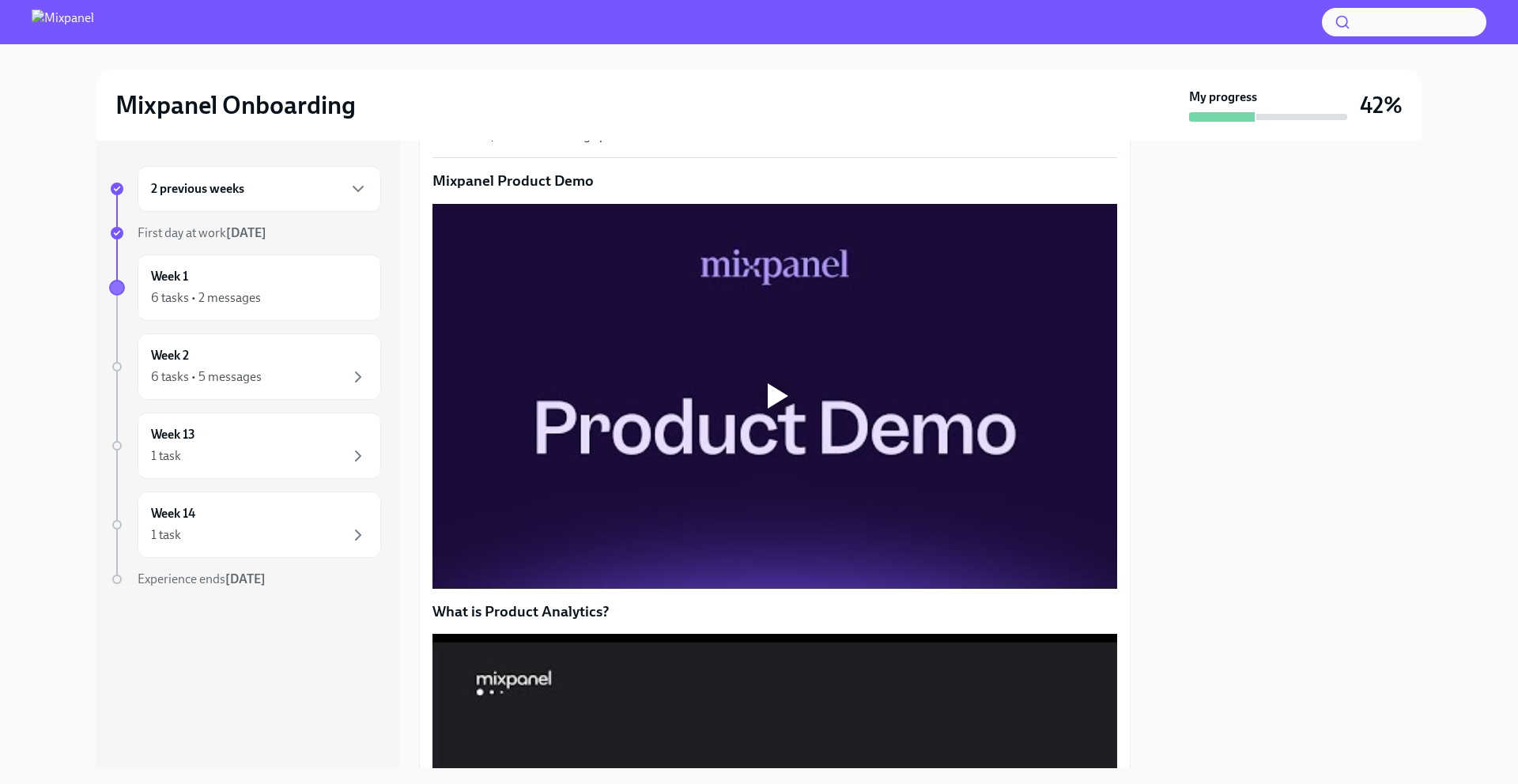
click at [763, 421] on div at bounding box center [775, 396] width 51 height 51
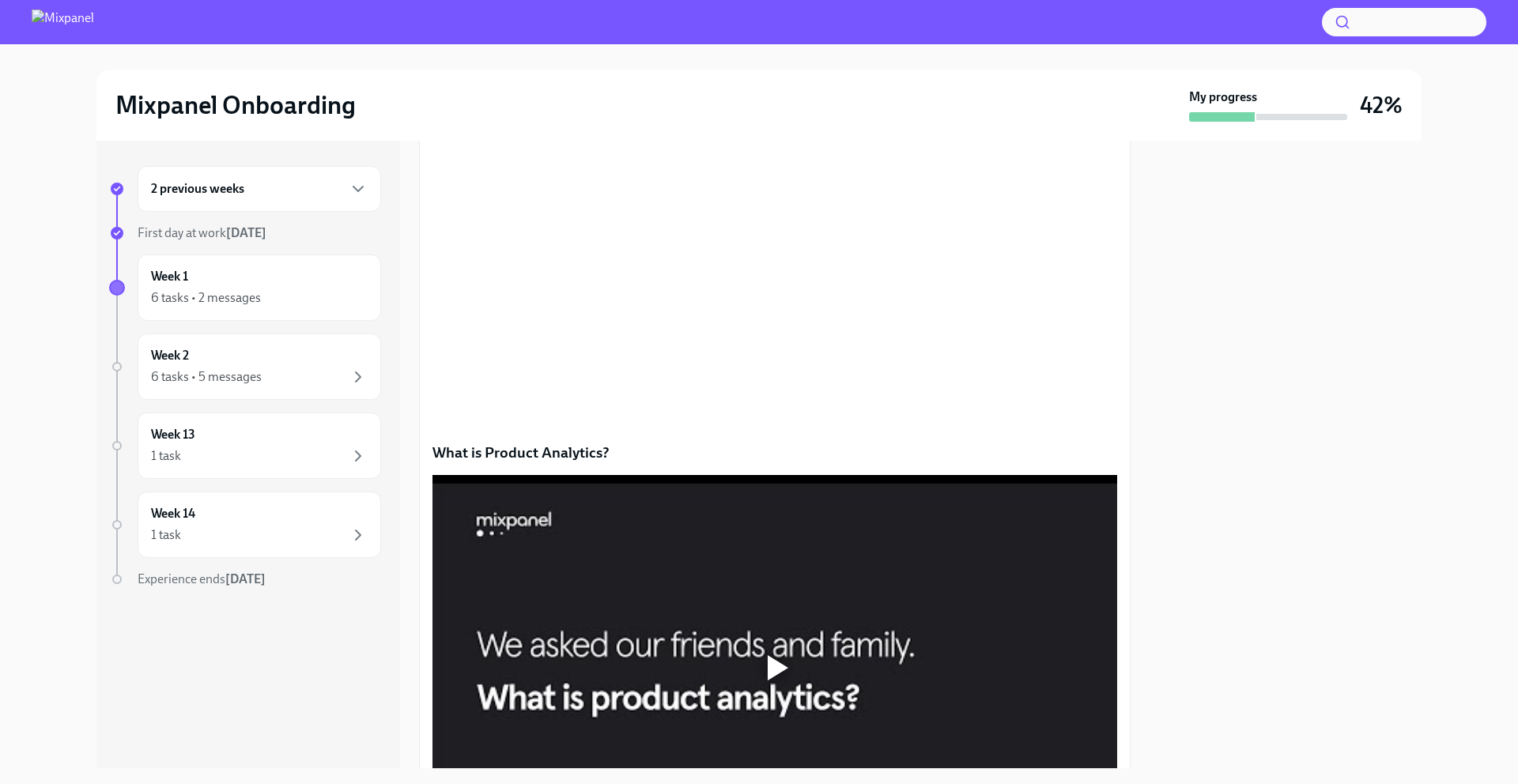
scroll to position [433, 0]
click at [1259, 322] on div at bounding box center [1286, 454] width 272 height 628
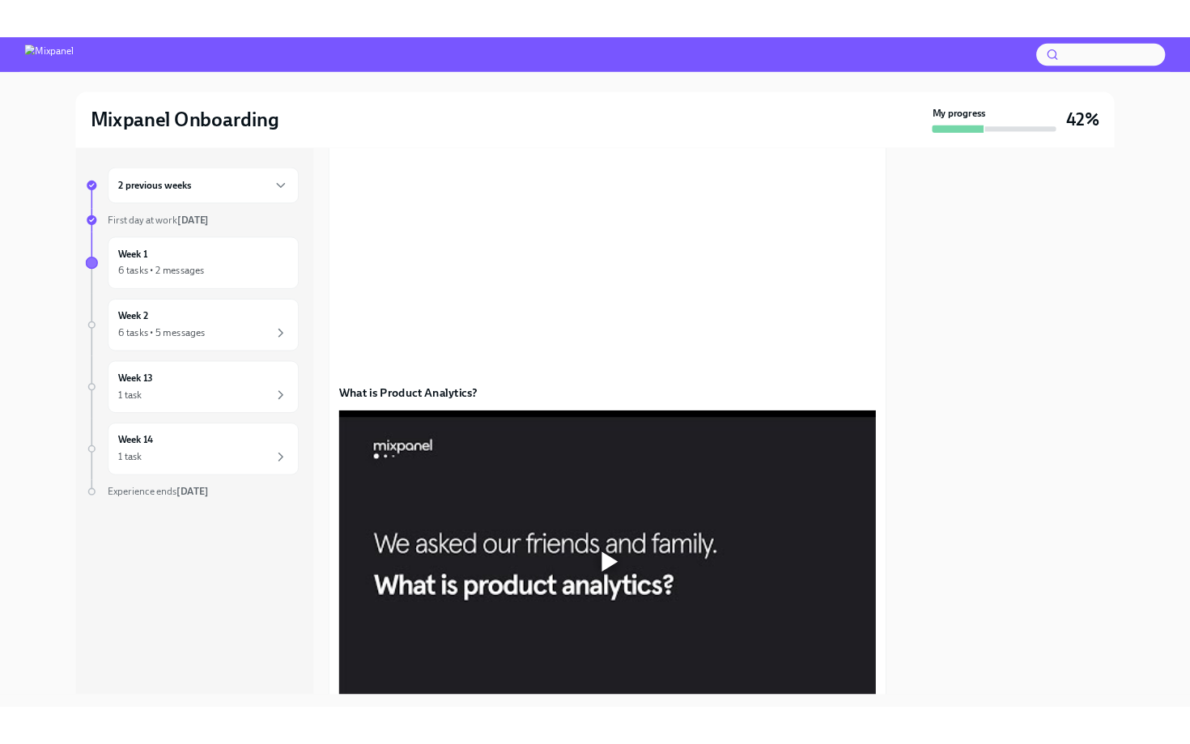
scroll to position [486, 0]
